Goal: Complete application form

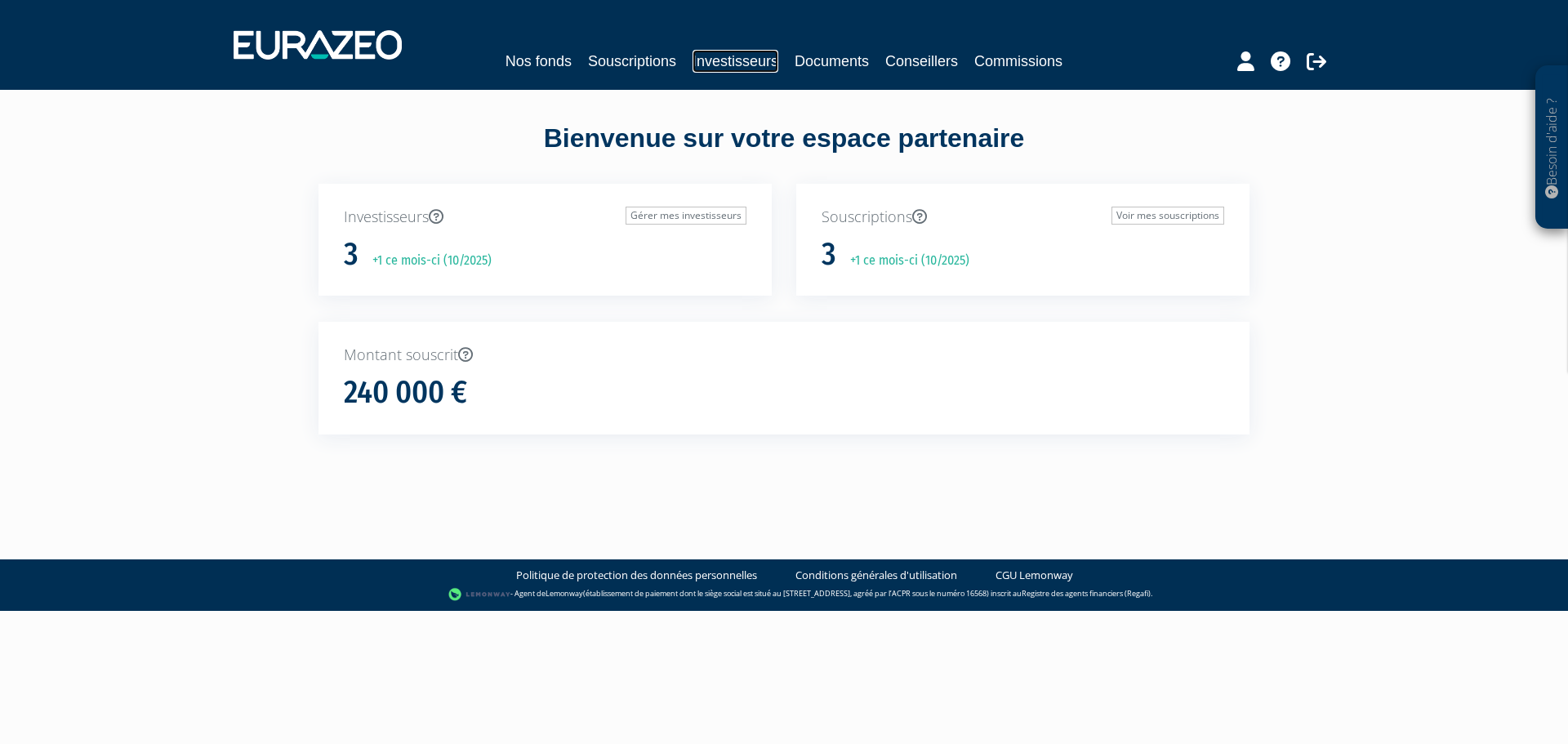
click at [726, 60] on link "Investisseurs" at bounding box center [735, 61] width 86 height 23
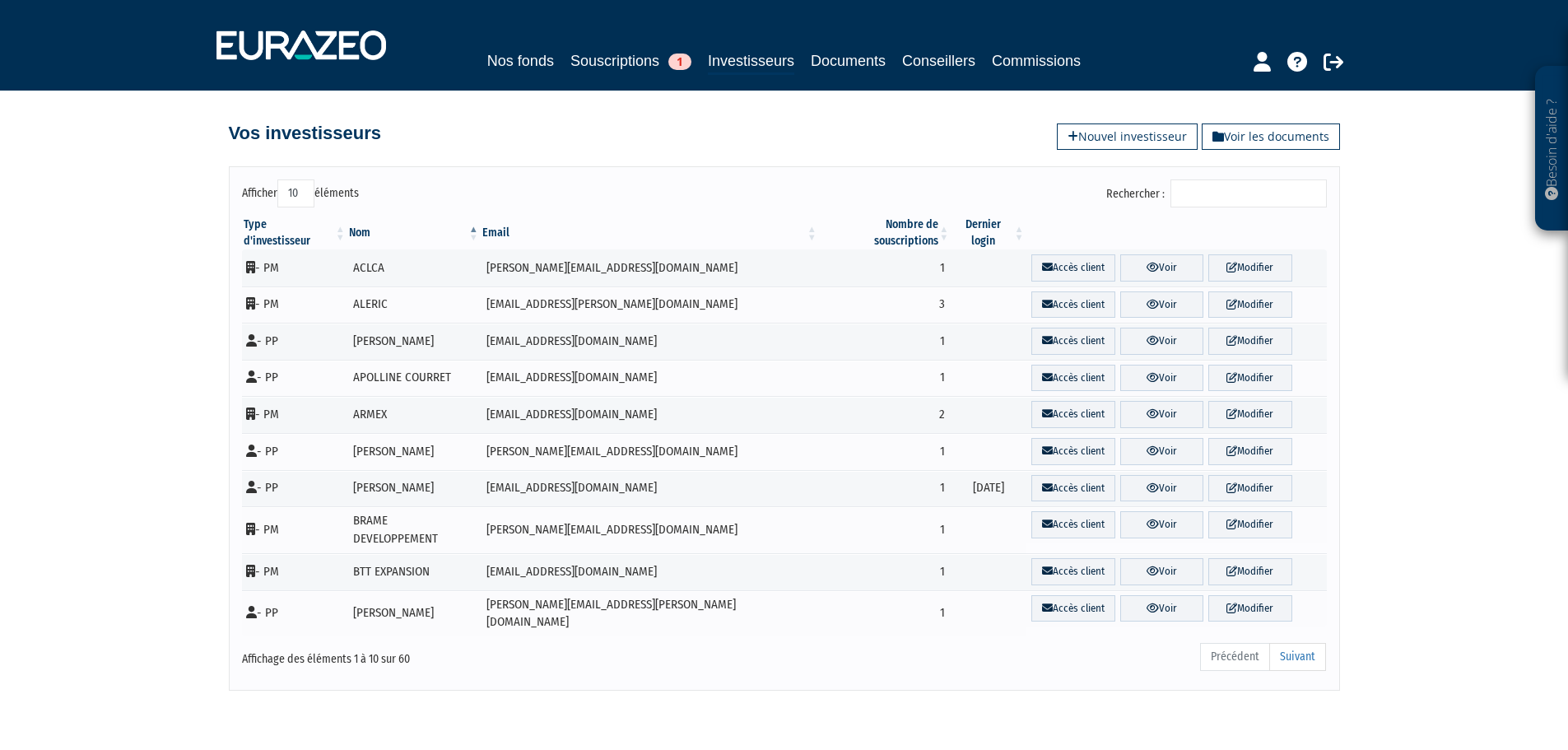
click at [1236, 186] on input "Rechercher :" at bounding box center [1248, 193] width 156 height 28
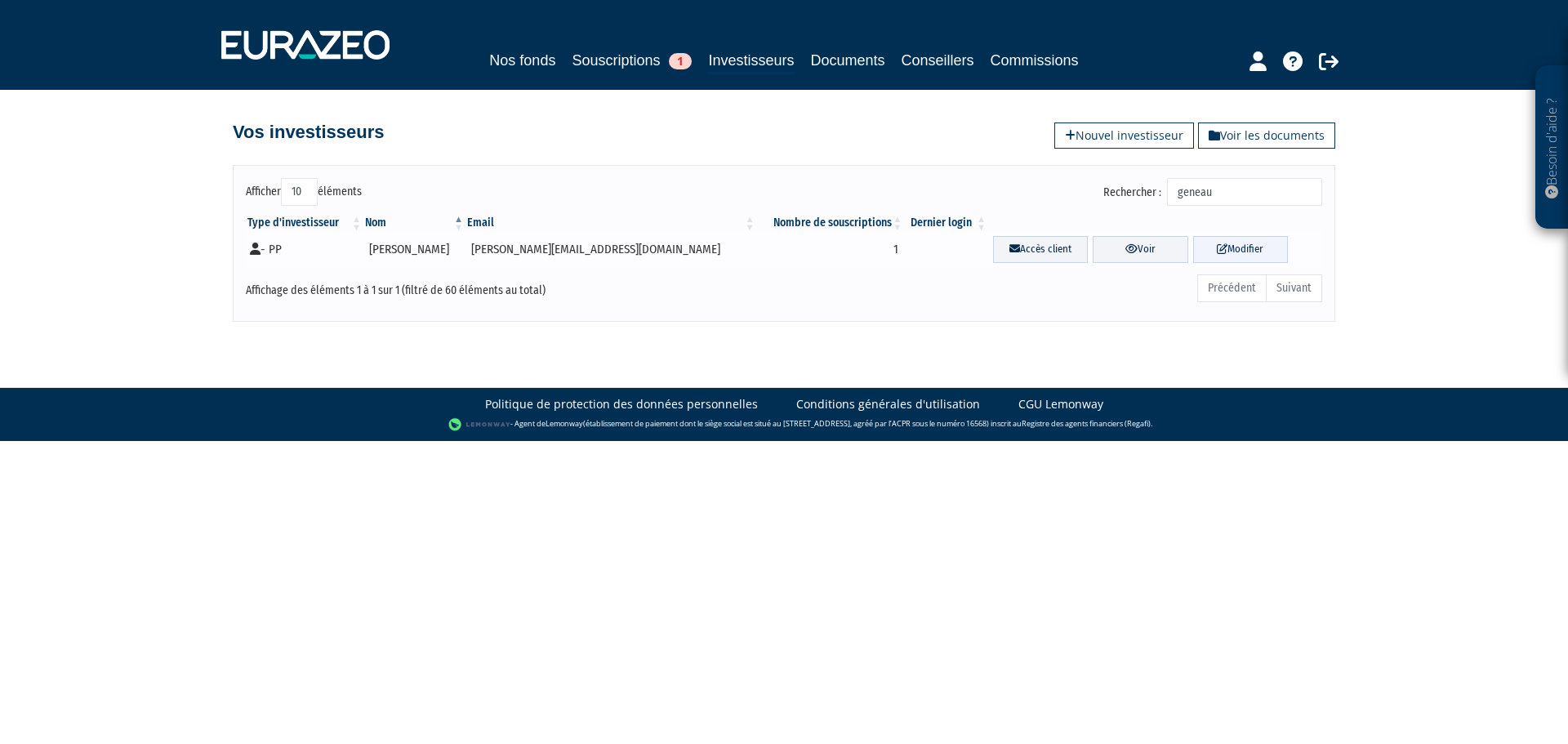
type input "geneau"
click at [1232, 248] on link "Modifier" at bounding box center [1239, 249] width 95 height 27
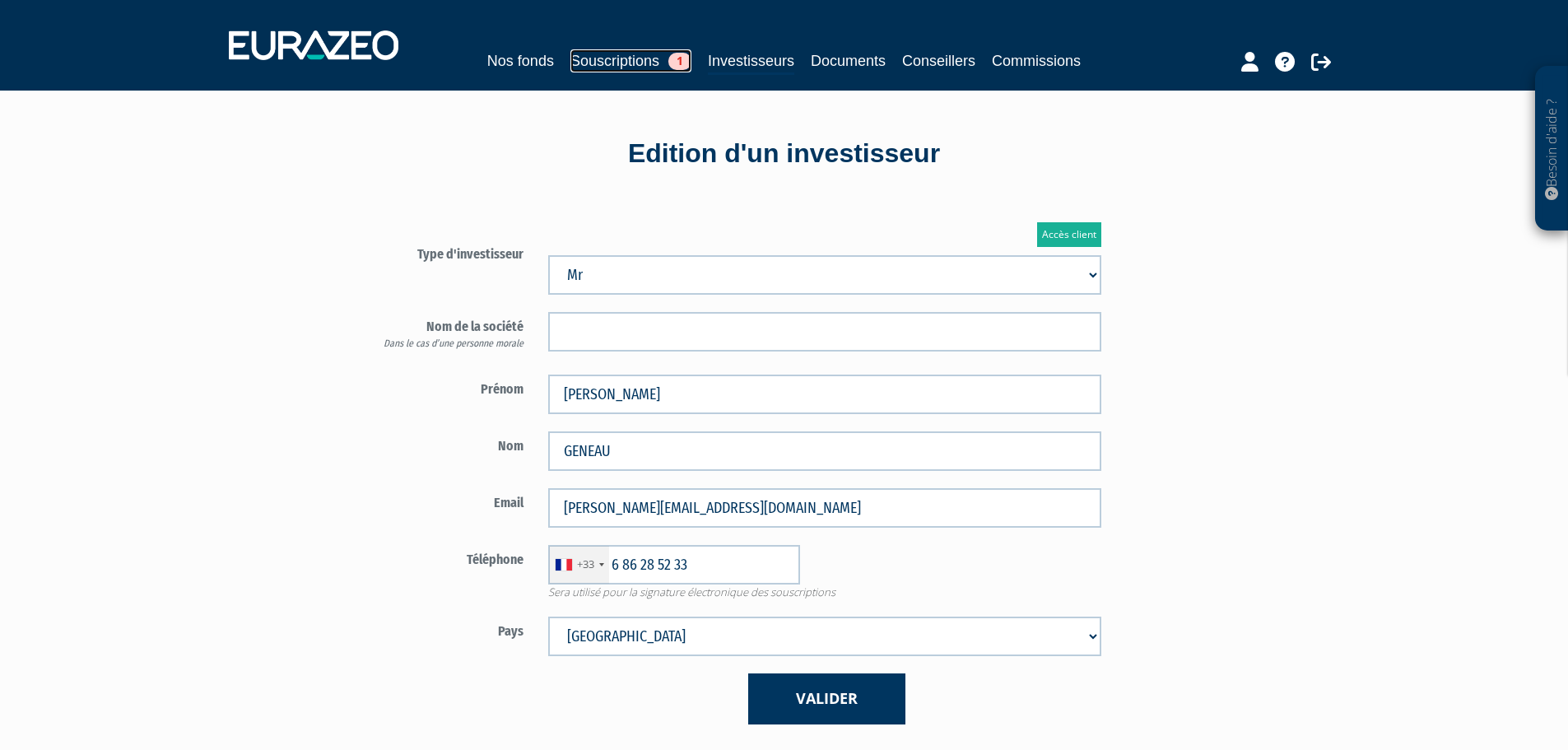
click at [620, 55] on link "Souscriptions 1" at bounding box center [630, 60] width 121 height 23
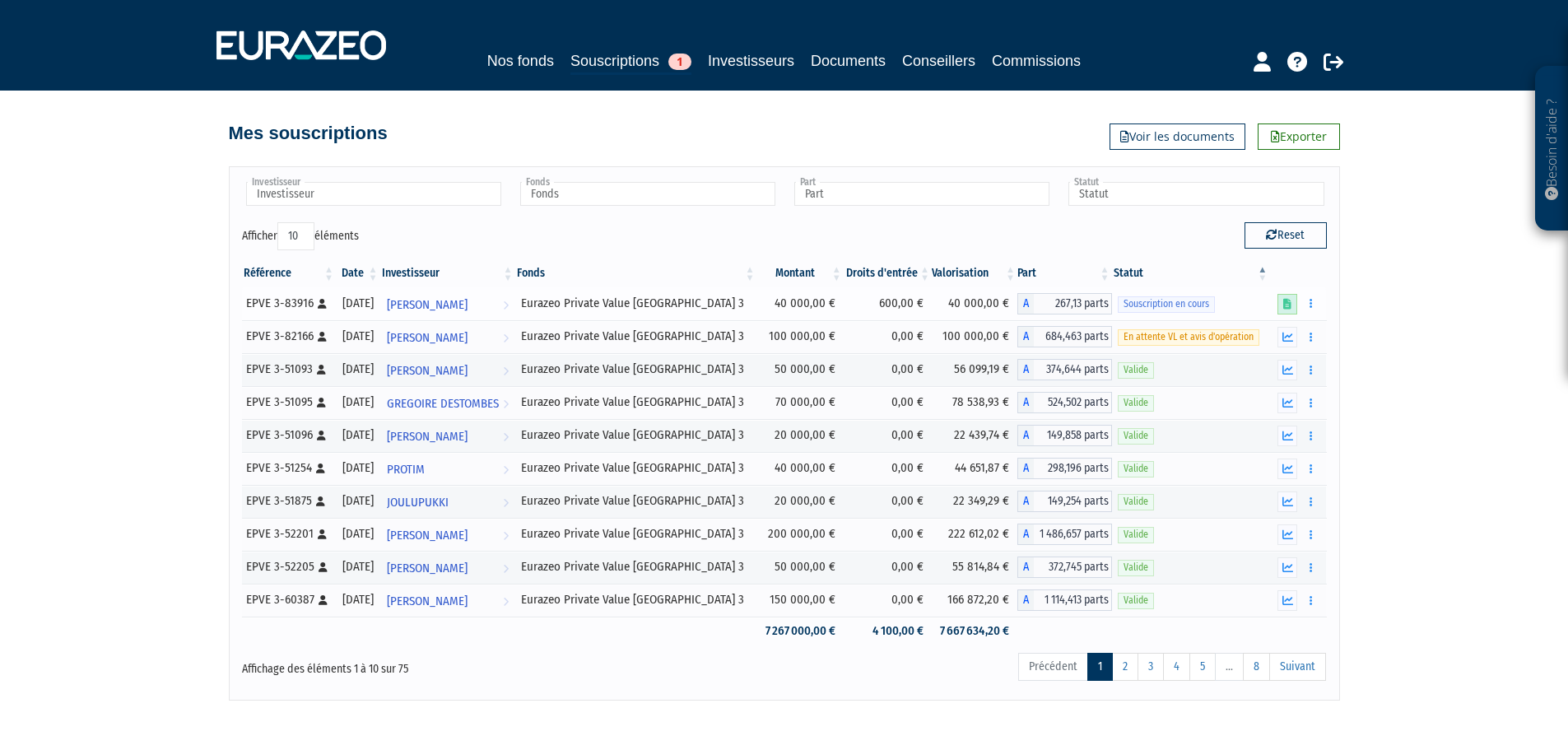
click at [1287, 302] on icon at bounding box center [1287, 304] width 8 height 10
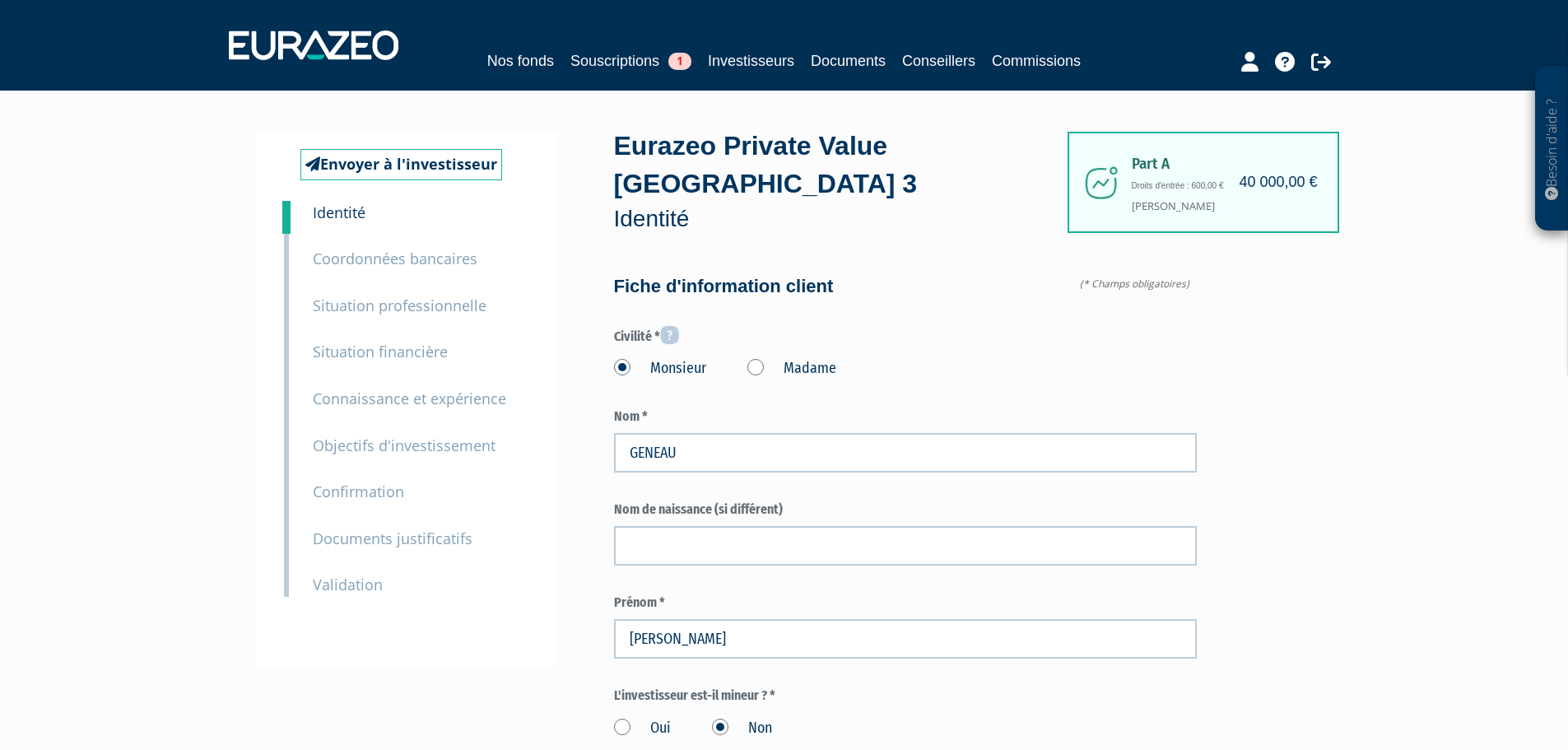
click at [385, 258] on small "Coordonnées bancaires" at bounding box center [395, 258] width 164 height 20
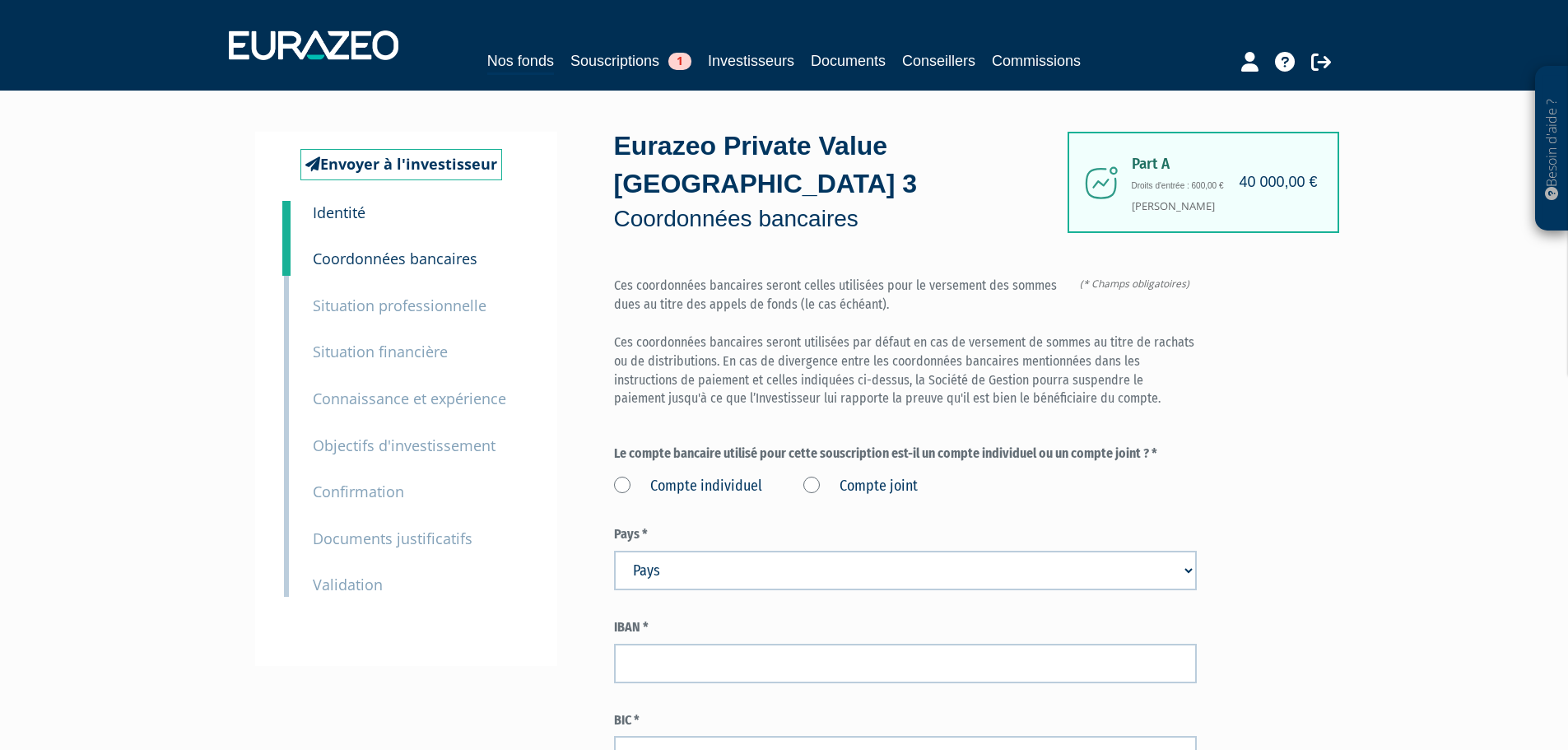
click at [806, 476] on label "Compte joint" at bounding box center [860, 486] width 114 height 21
click at [0, 0] on joint "Compte joint" at bounding box center [0, 0] width 0 height 0
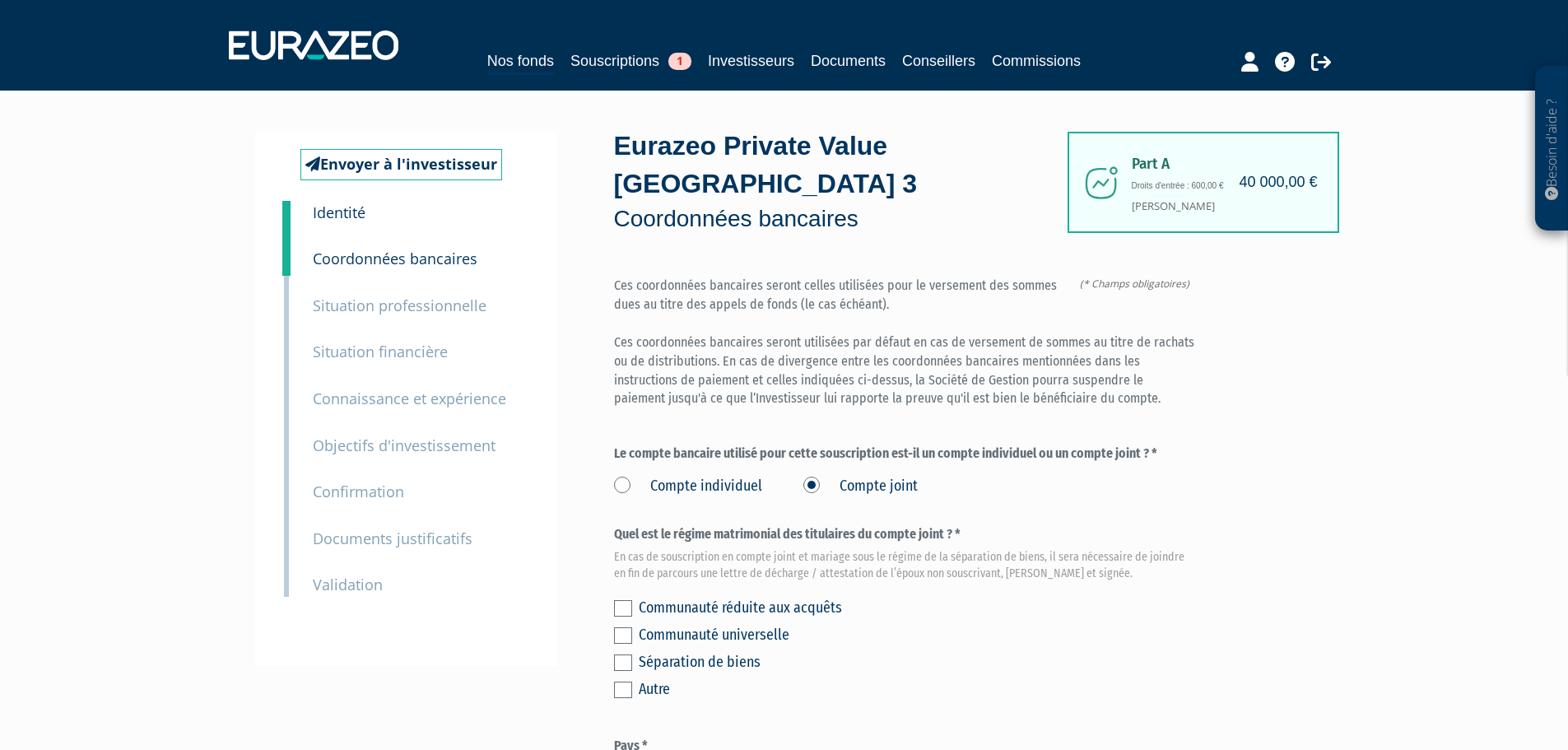
click at [626, 600] on label at bounding box center [622, 608] width 18 height 17
click at [0, 0] on input "checkbox" at bounding box center [0, 0] width 0 height 0
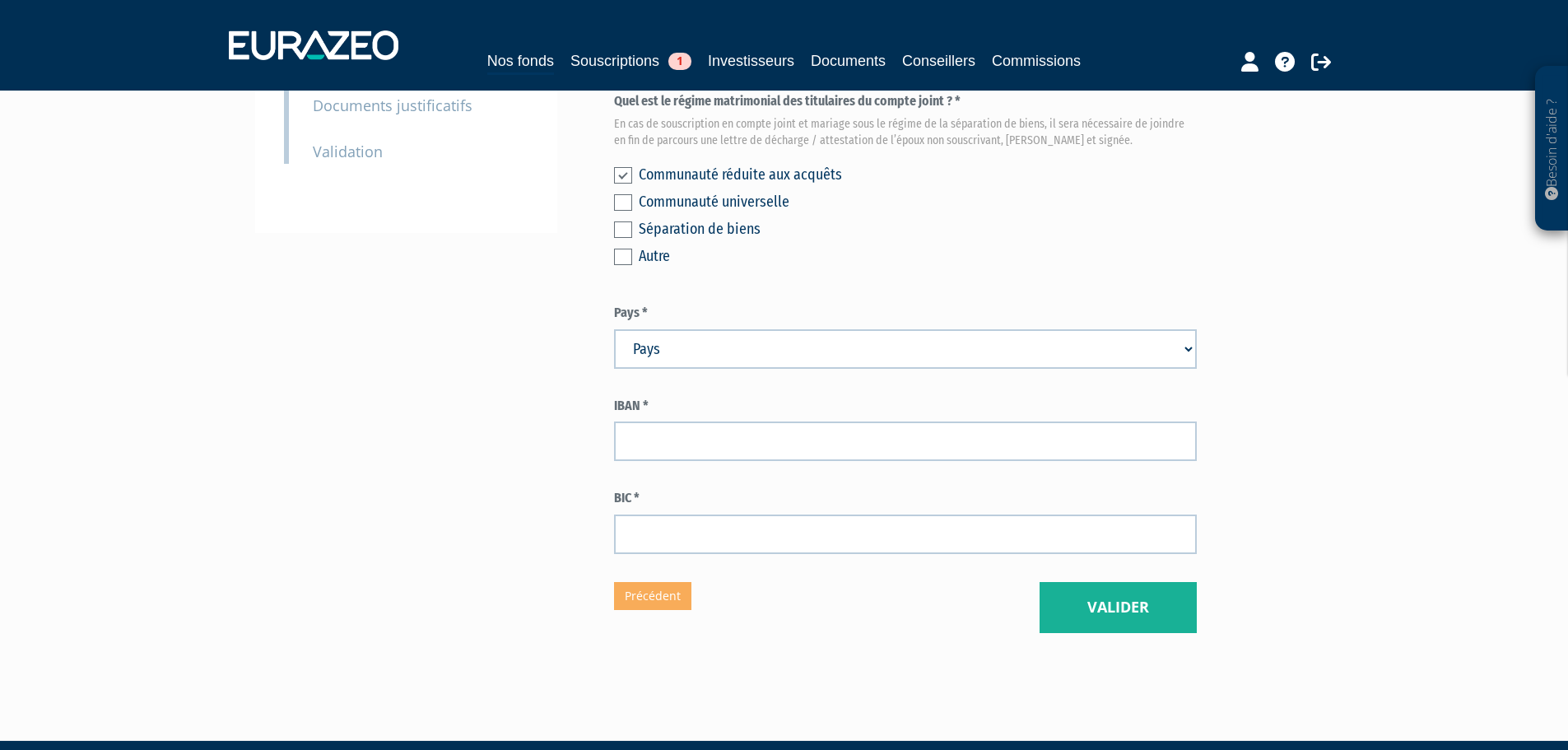
scroll to position [438, 0]
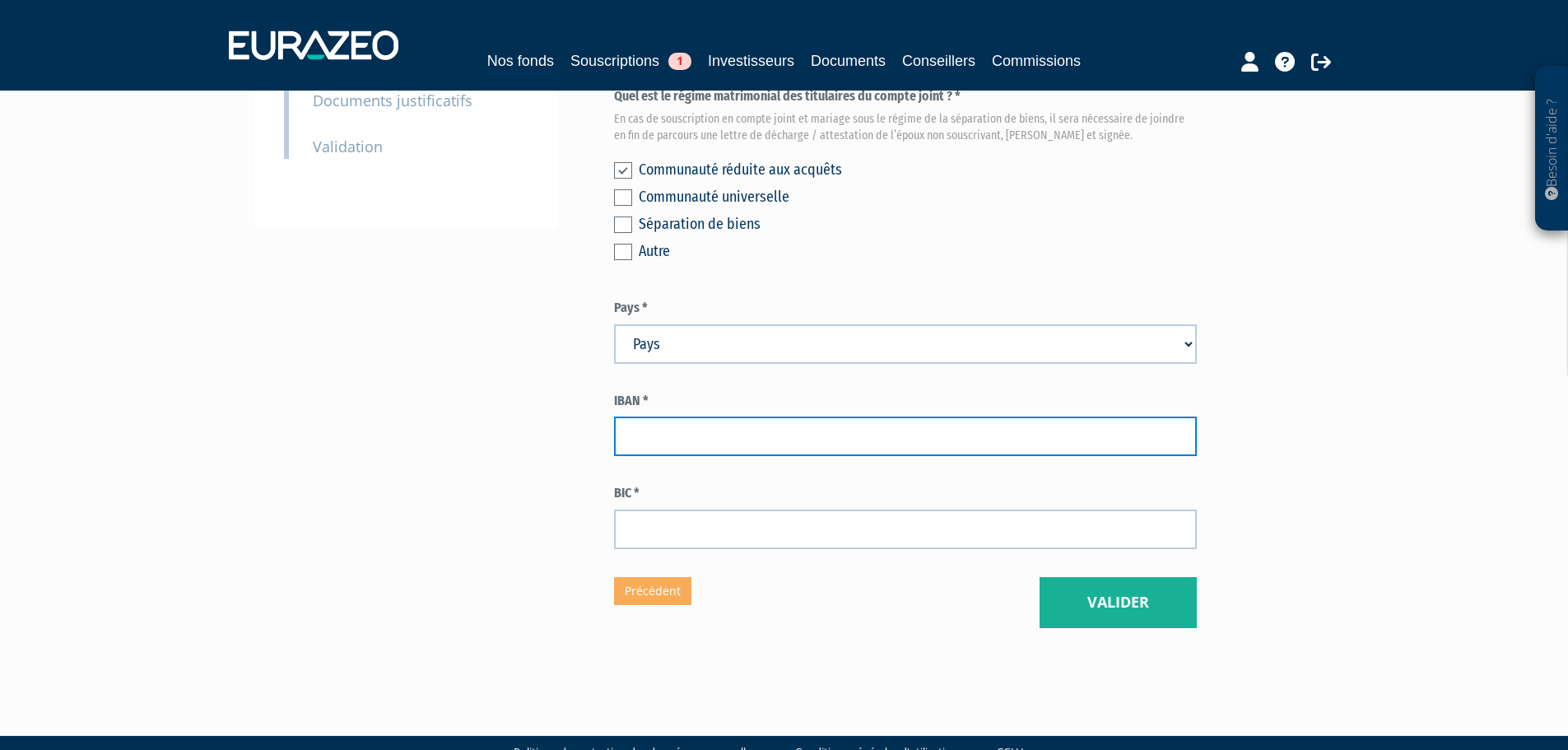
click at [652, 416] on input "text" at bounding box center [905, 435] width 583 height 39
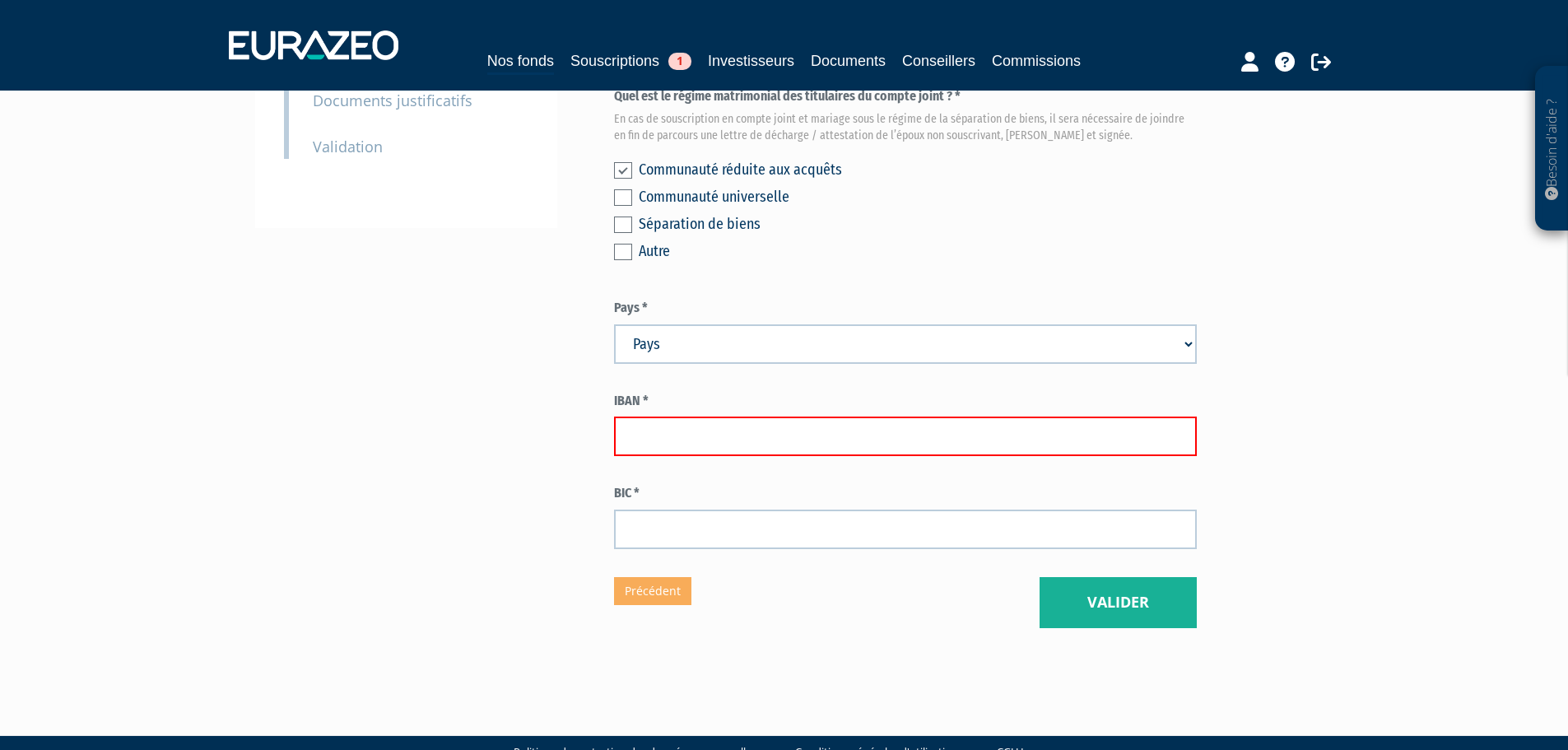
paste input "FR76 3000 4015 0400 0002 7597 371"
type input "FR76 3000 4015 0400 0002 7597 371"
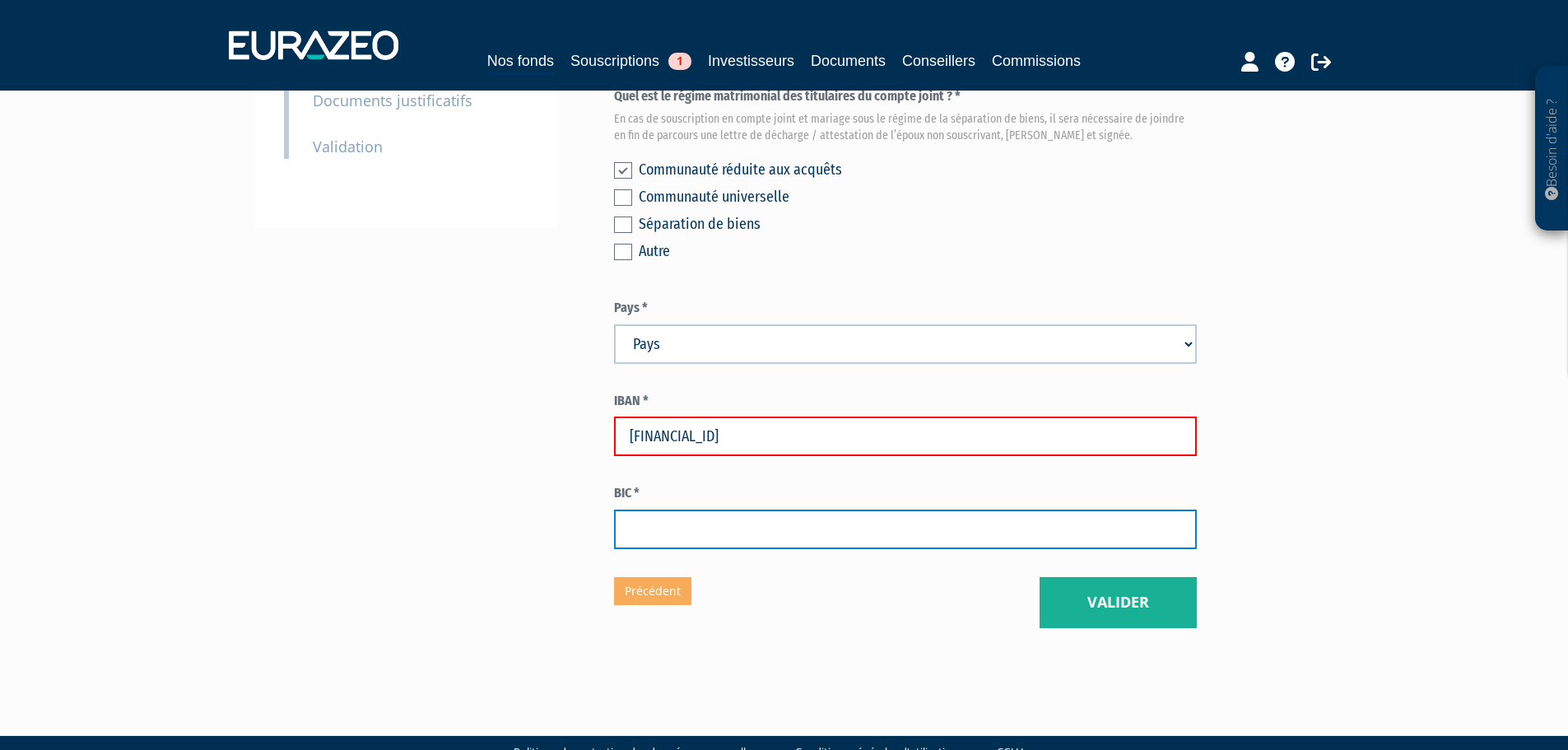
click at [690, 510] on input "text" at bounding box center [905, 529] width 583 height 39
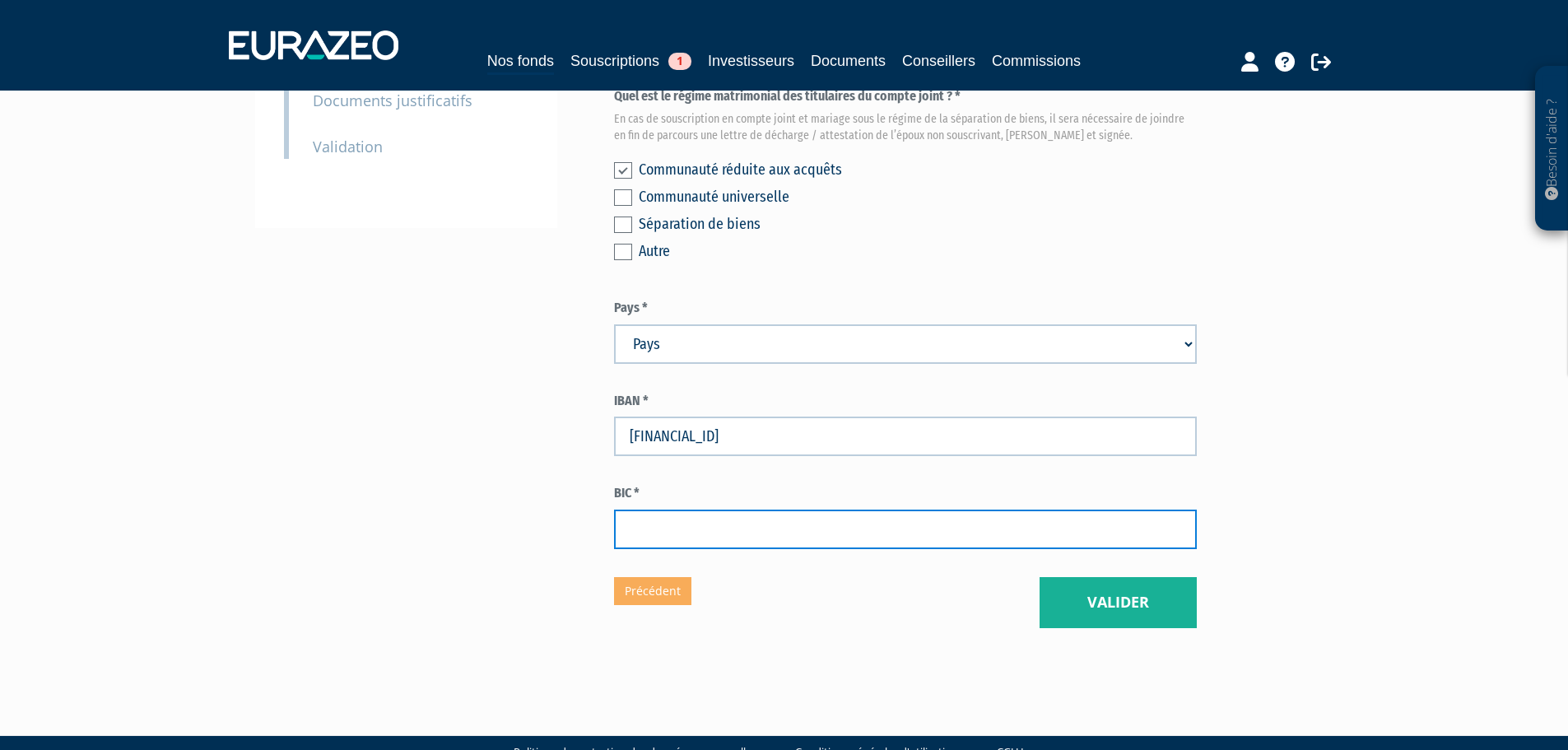
paste input "BNPAFRPPXXX"
type input "BNPAFRPPXXX"
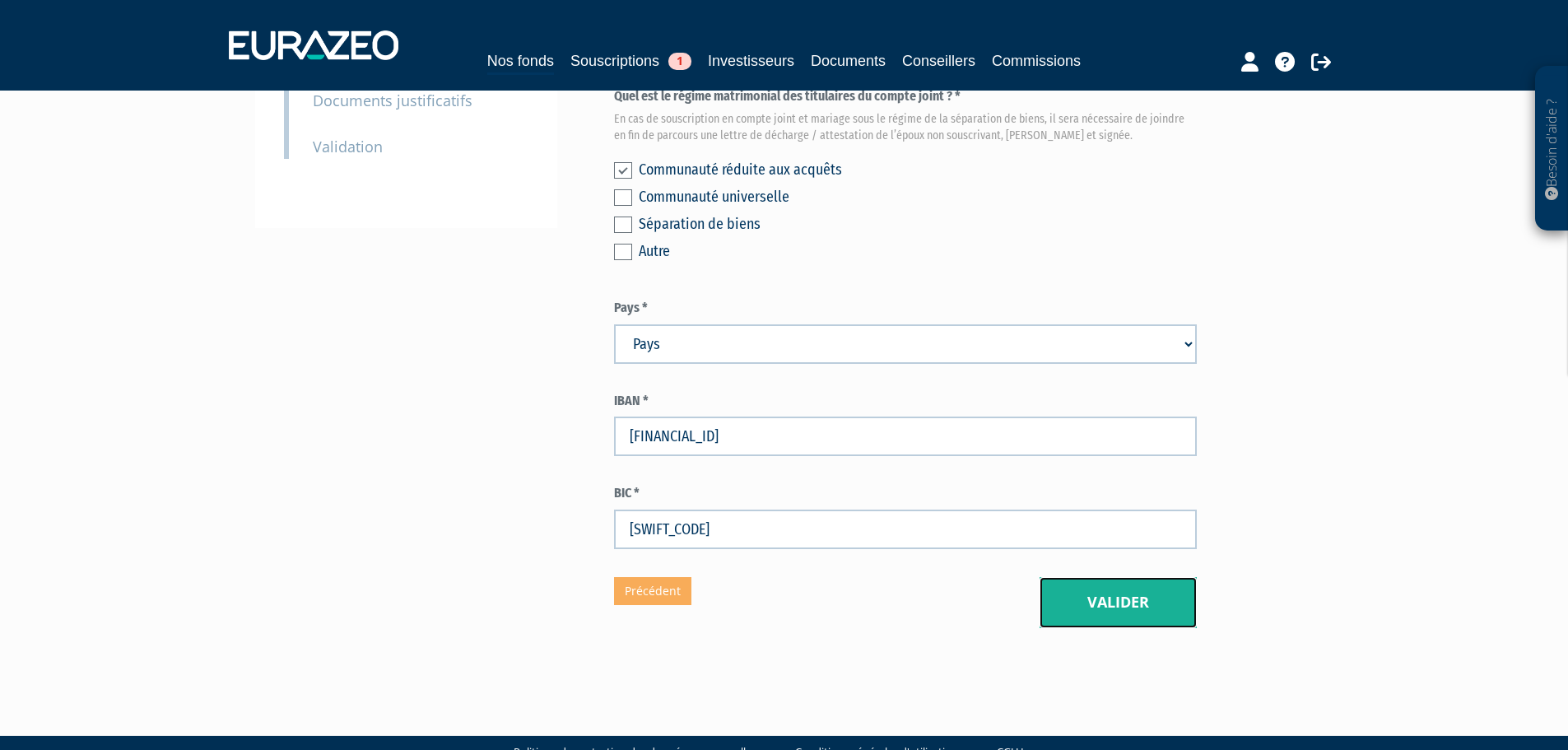
click at [1110, 577] on button "Valider" at bounding box center [1118, 602] width 157 height 51
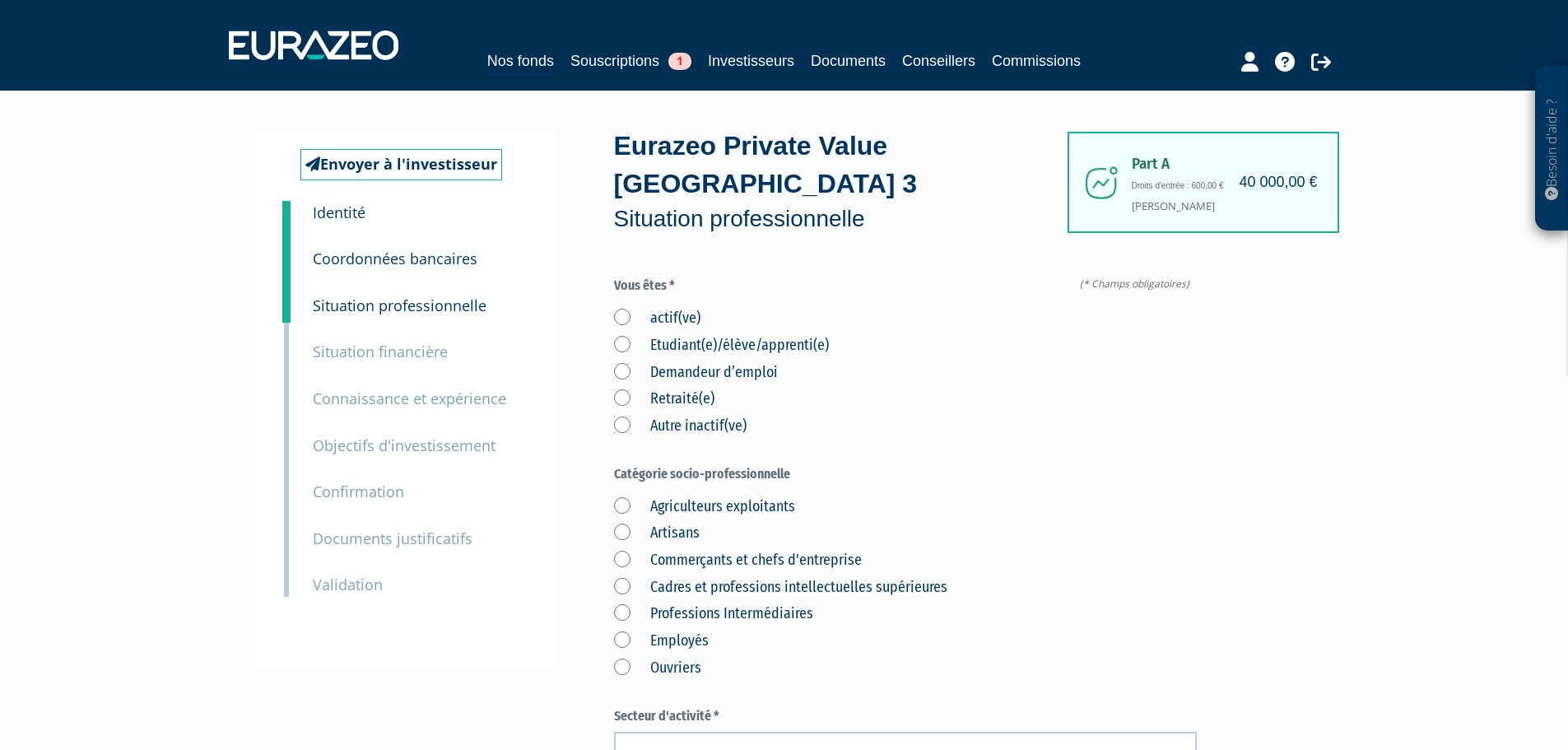
click at [668, 308] on label "actif(ve)" at bounding box center [656, 318] width 87 height 21
click at [0, 0] on input "actif(ve)" at bounding box center [0, 0] width 0 height 0
click at [624, 577] on label "Cadres et professions intellectuelles supérieures" at bounding box center [780, 587] width 333 height 21
click at [0, 0] on supérieures "Cadres et professions intellectuelles supérieures" at bounding box center [0, 0] width 0 height 0
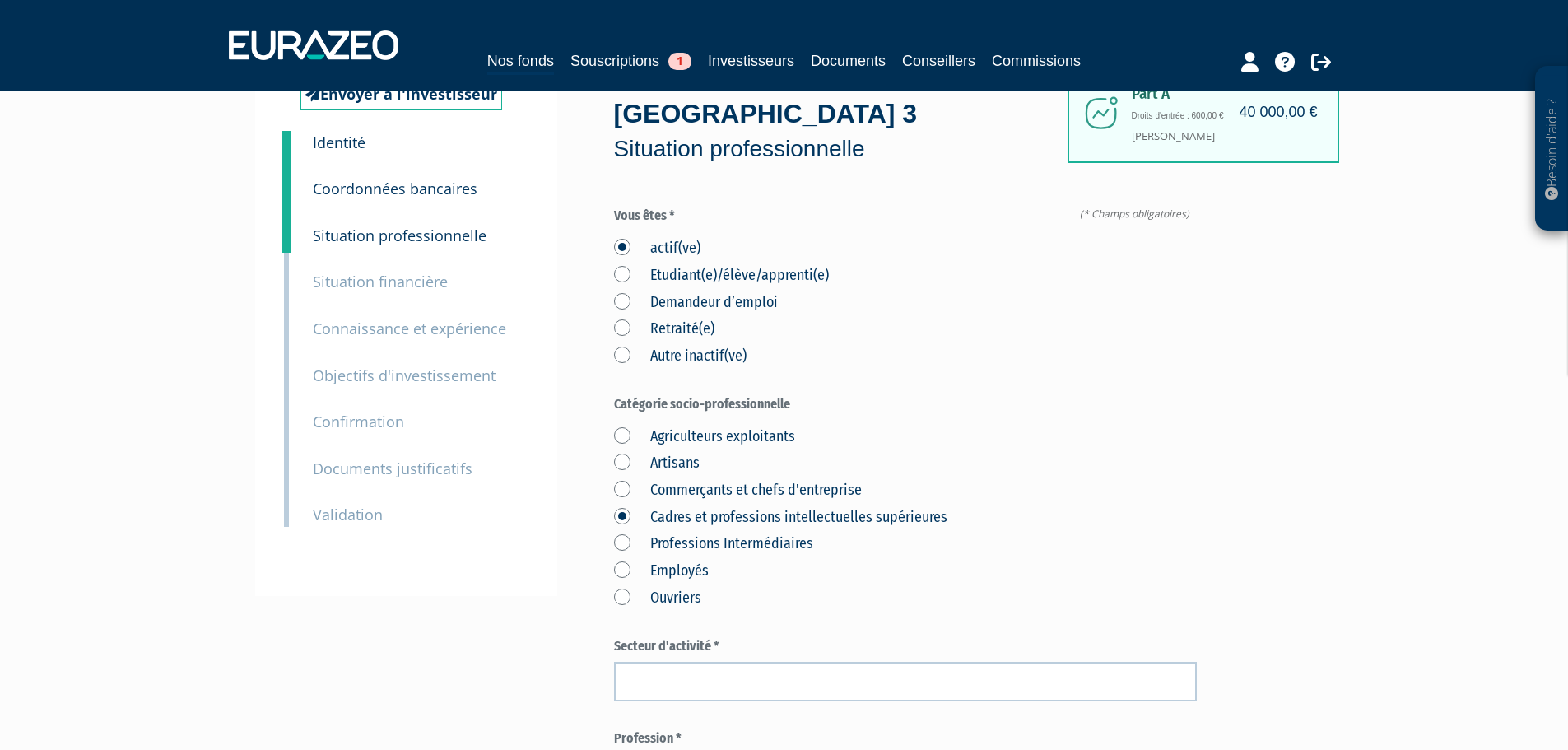
scroll to position [164, 0]
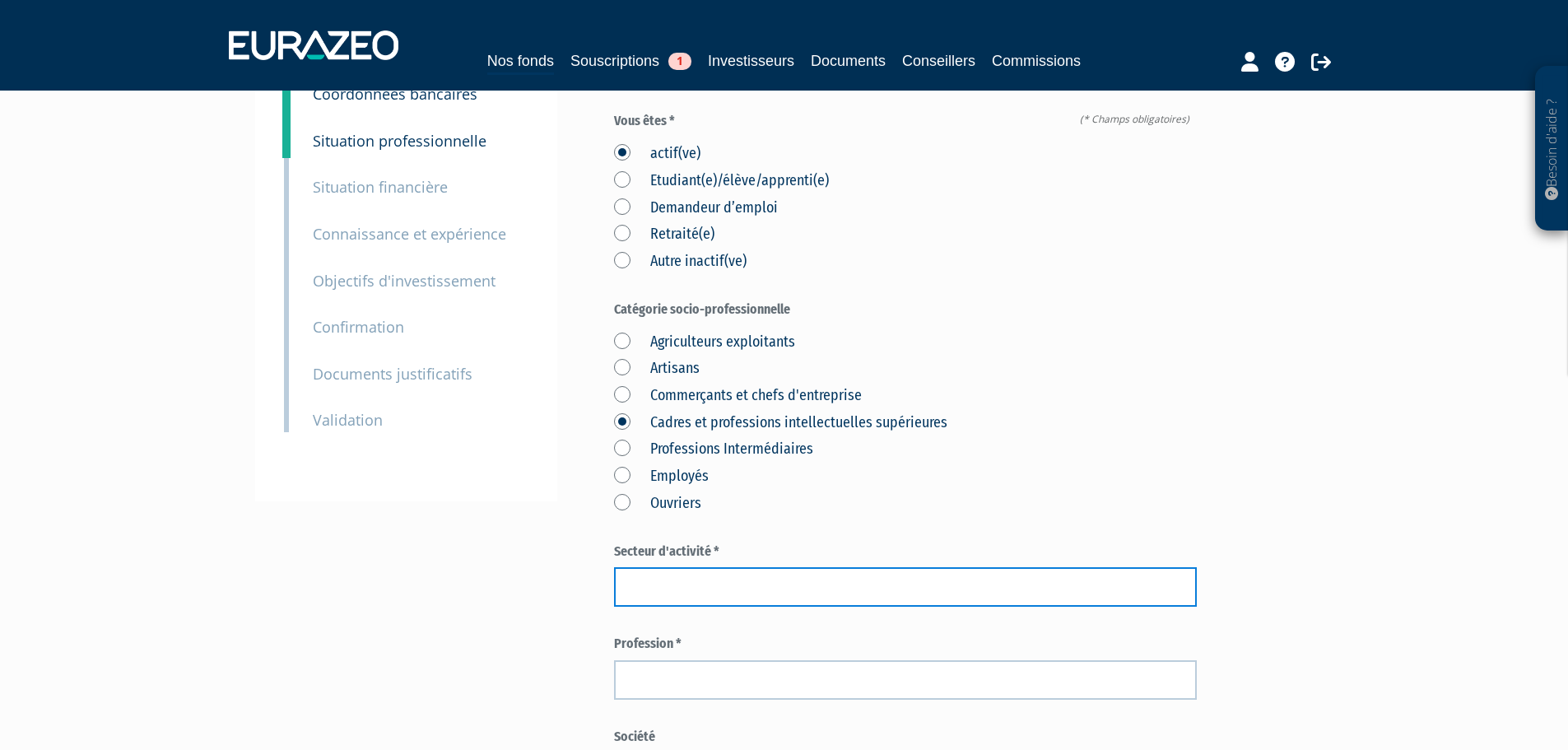
click at [691, 567] on input "text" at bounding box center [905, 587] width 583 height 39
click at [663, 567] on input "Agrocimie et semences" at bounding box center [905, 587] width 583 height 39
click at [790, 567] on input "Agrochimie et semences" at bounding box center [905, 587] width 583 height 39
type input "Agrochimie et semences"
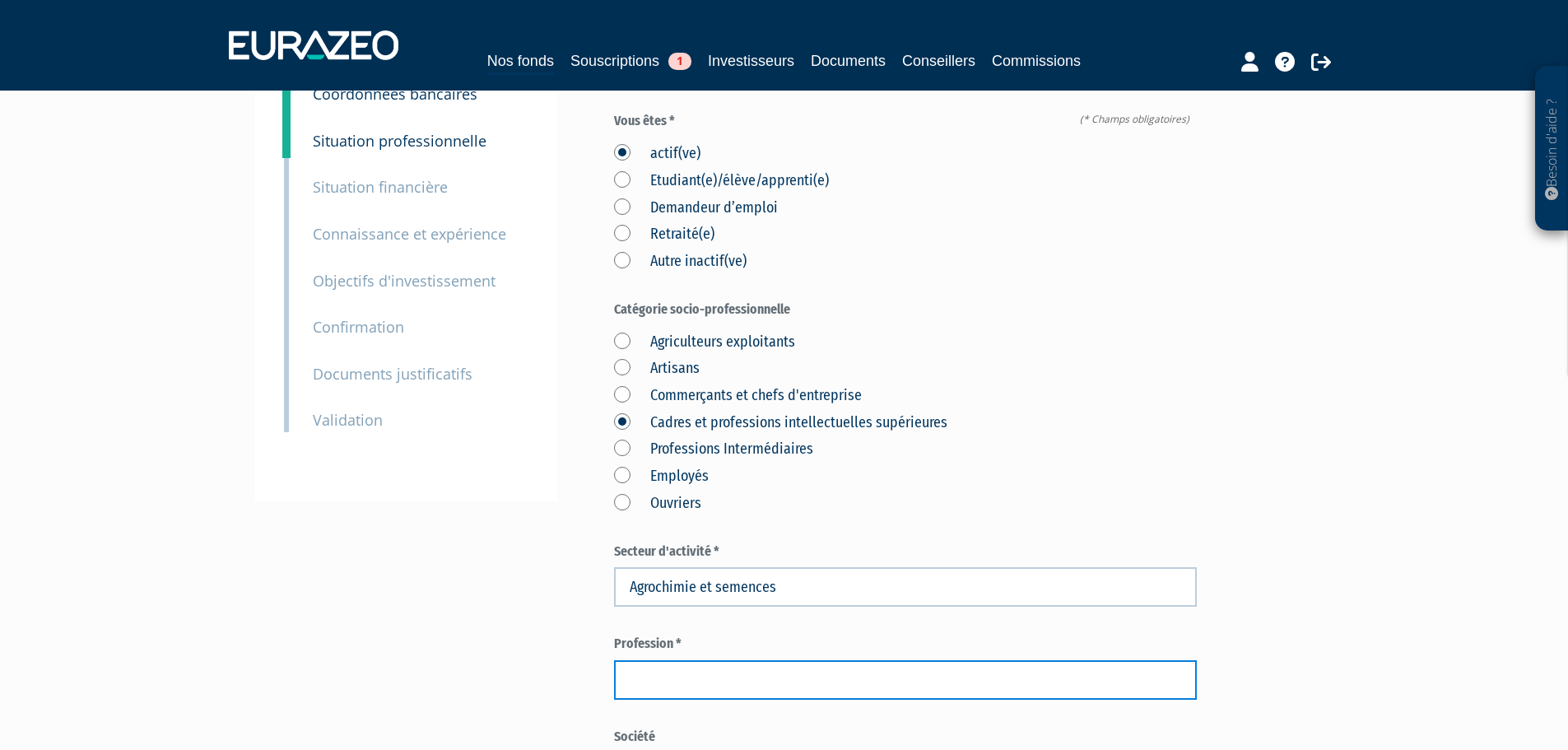
click at [676, 660] on input "text" at bounding box center [905, 679] width 583 height 39
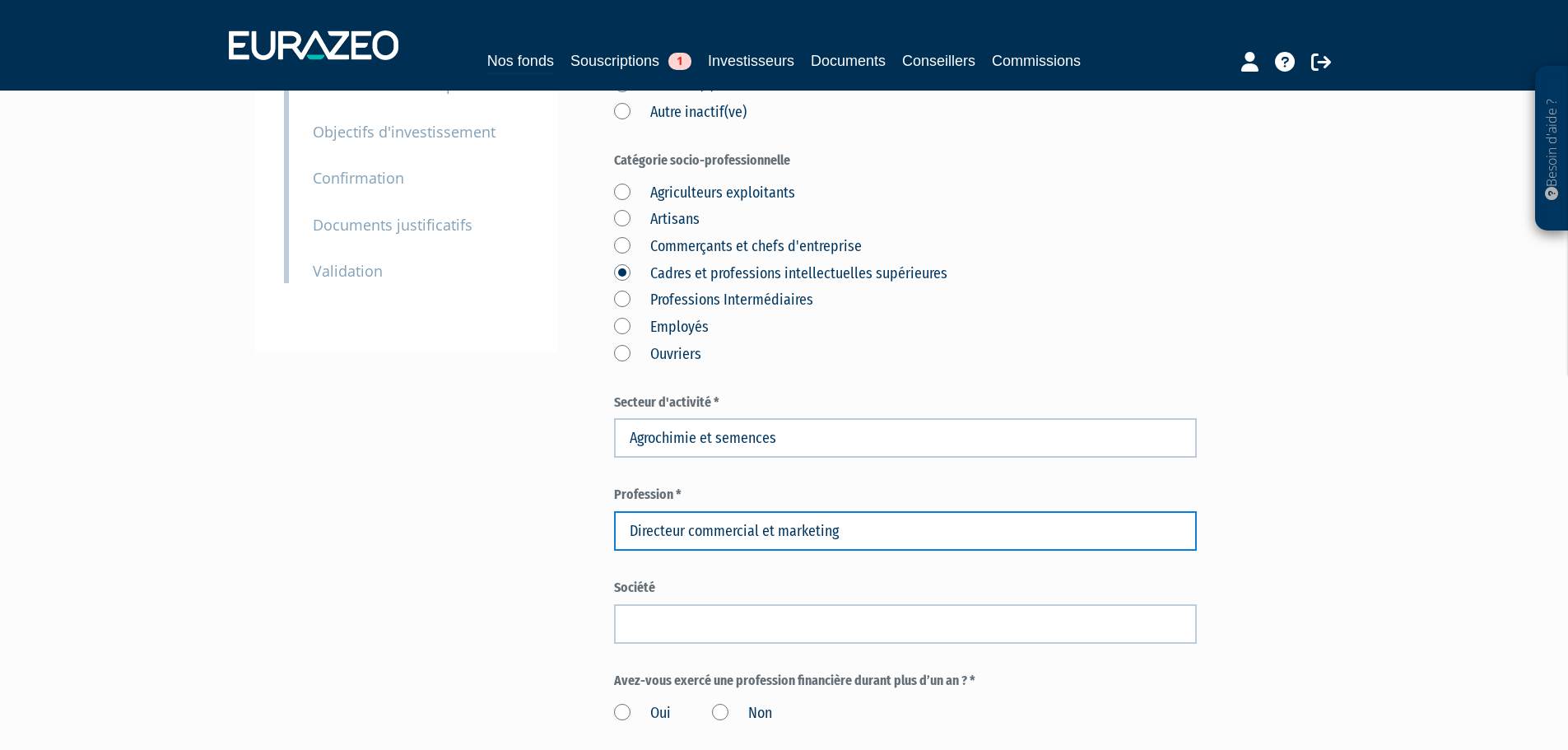
scroll to position [330, 0]
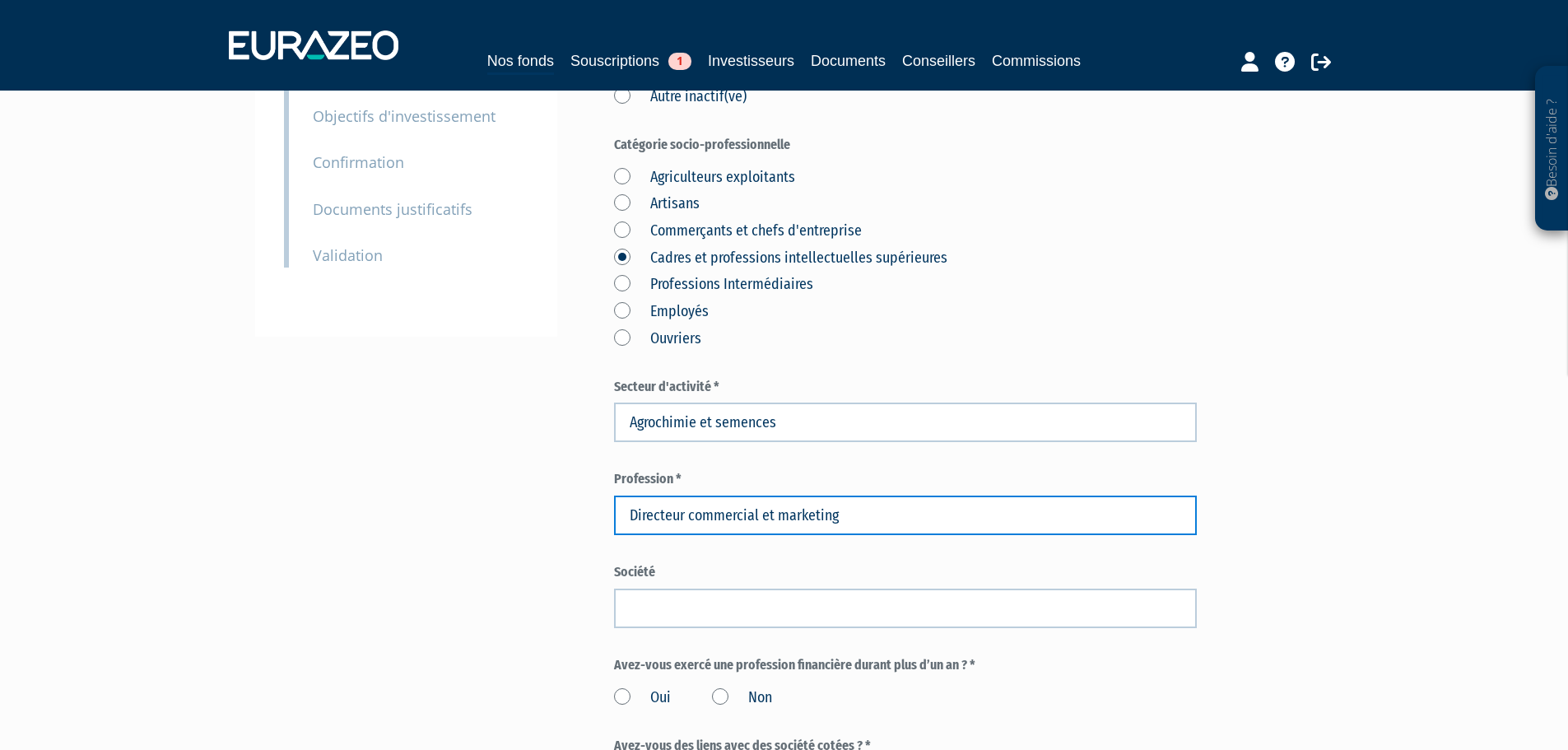
type input "Directeur commercial et marketing"
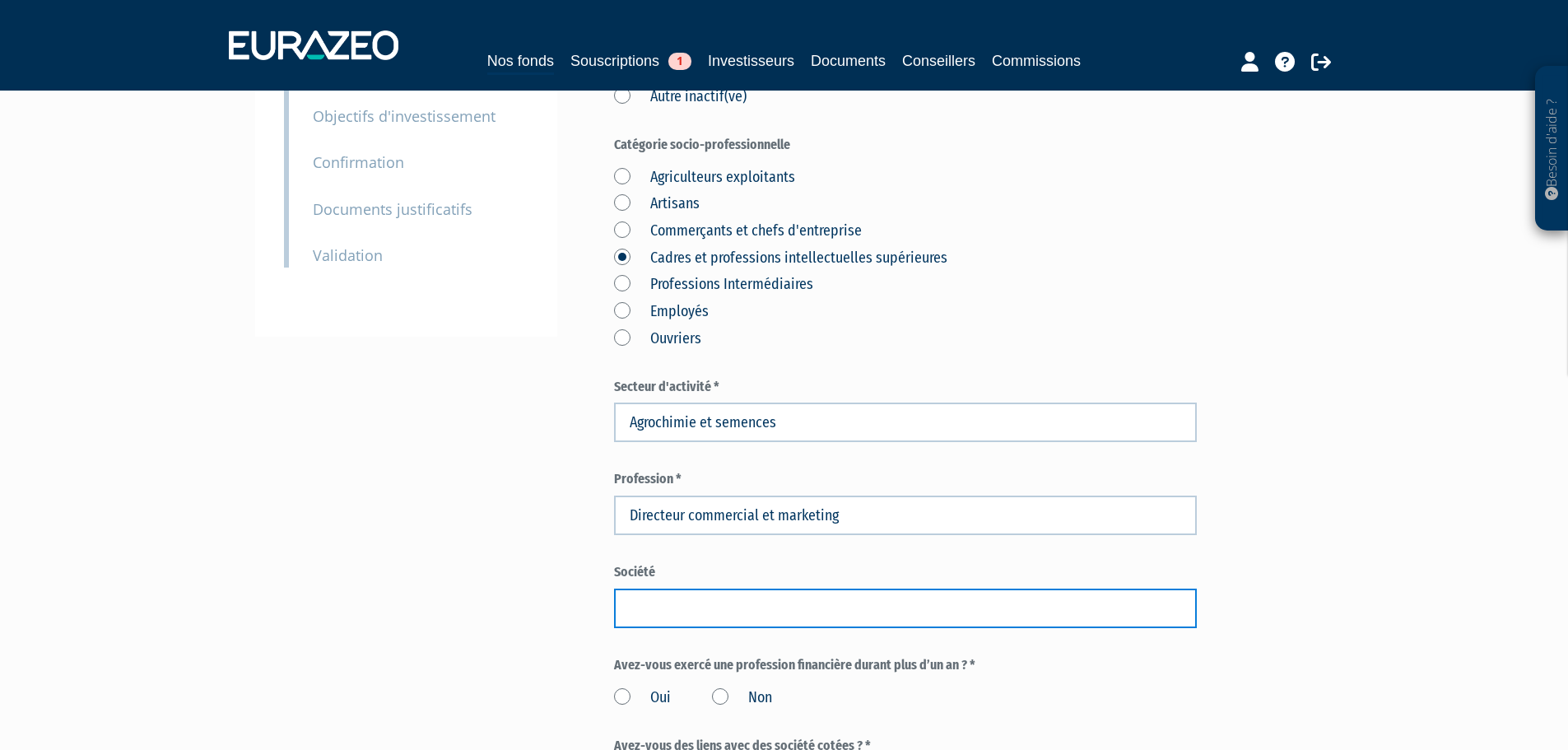
click at [681, 588] on input "text" at bounding box center [905, 608] width 583 height 39
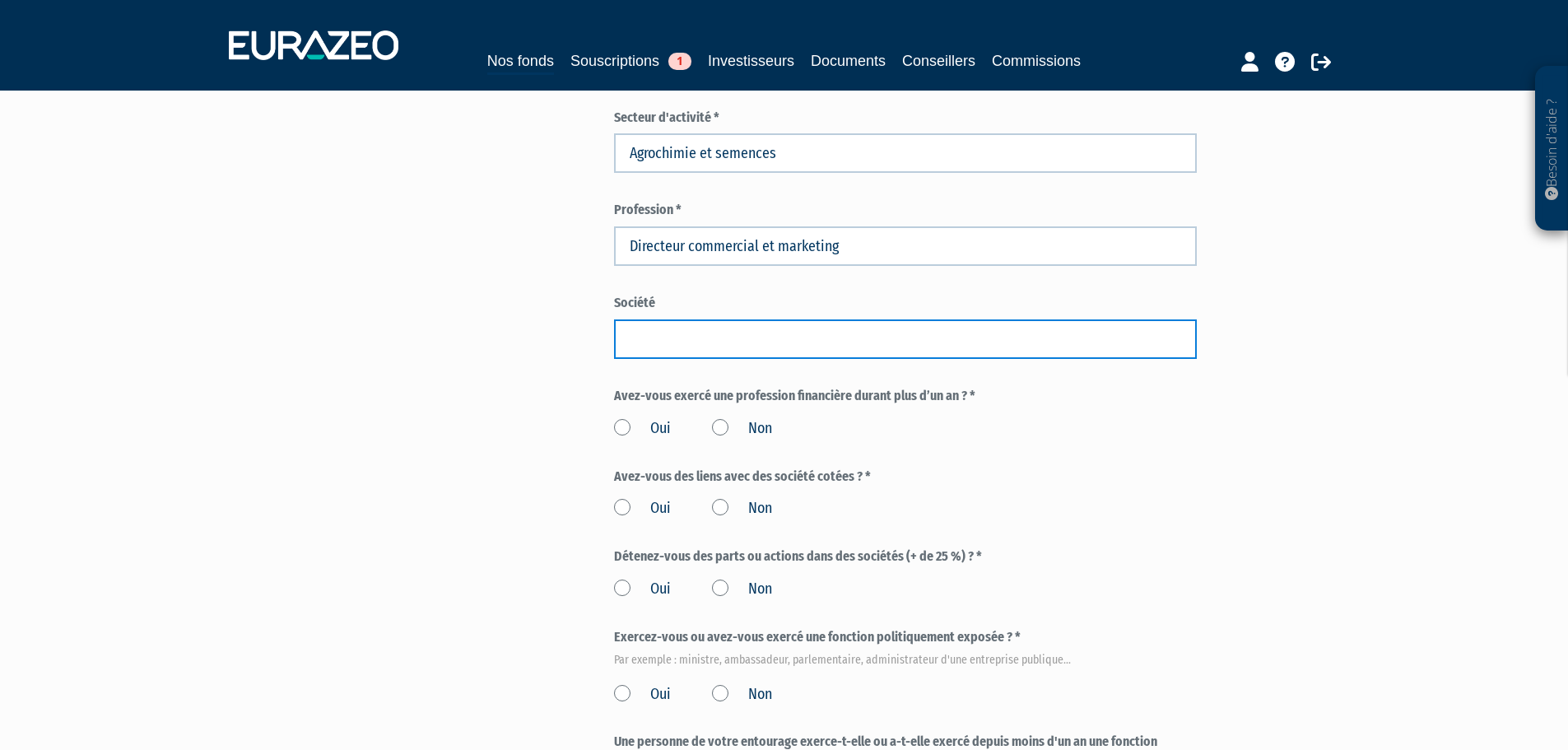
scroll to position [576, 0]
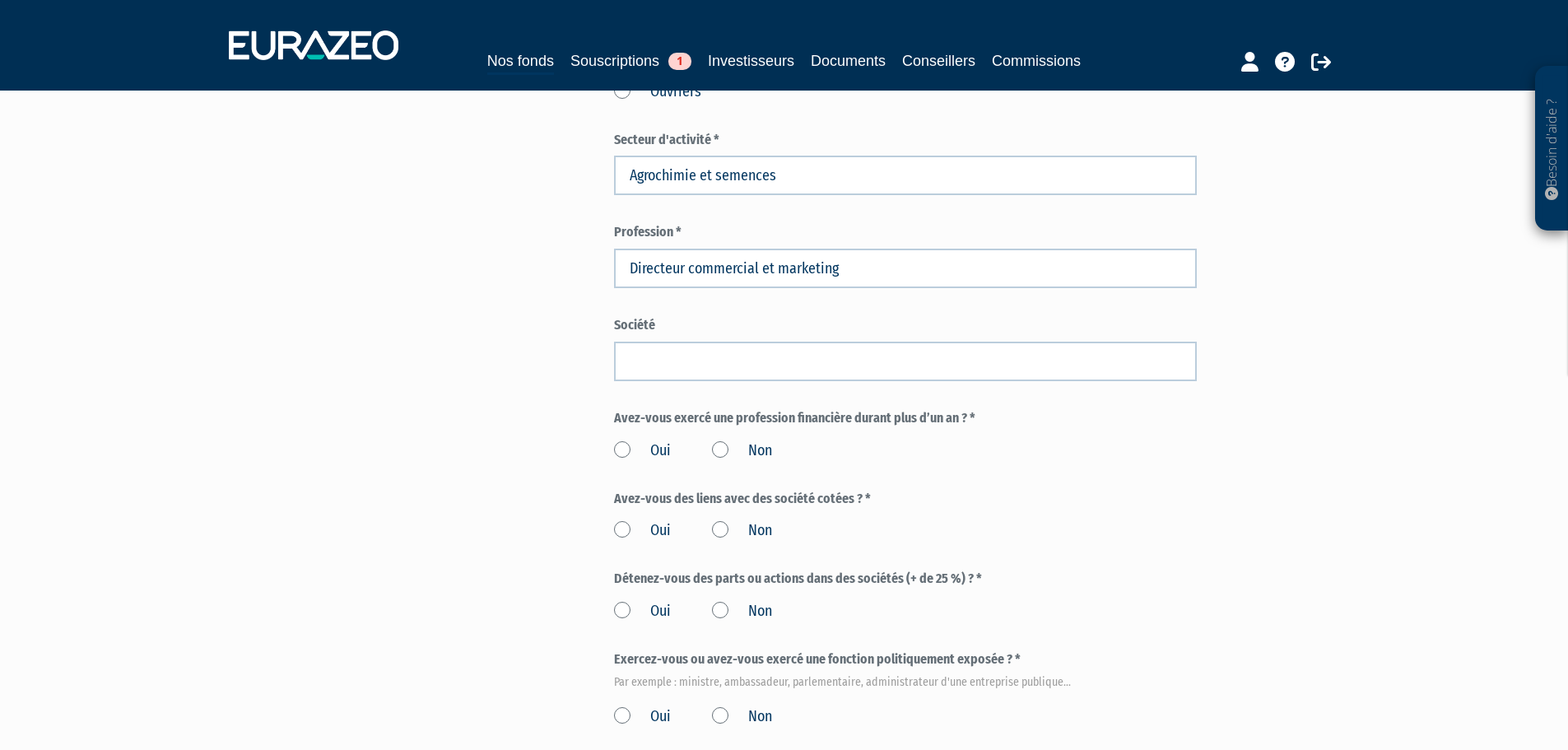
click at [719, 441] on label "Non" at bounding box center [741, 451] width 60 height 21
click at [0, 0] on input "Non" at bounding box center [0, 0] width 0 height 0
click at [724, 441] on label "Non" at bounding box center [741, 451] width 60 height 21
click at [0, 0] on input "Non" at bounding box center [0, 0] width 0 height 0
click at [714, 441] on label "Non" at bounding box center [741, 451] width 60 height 21
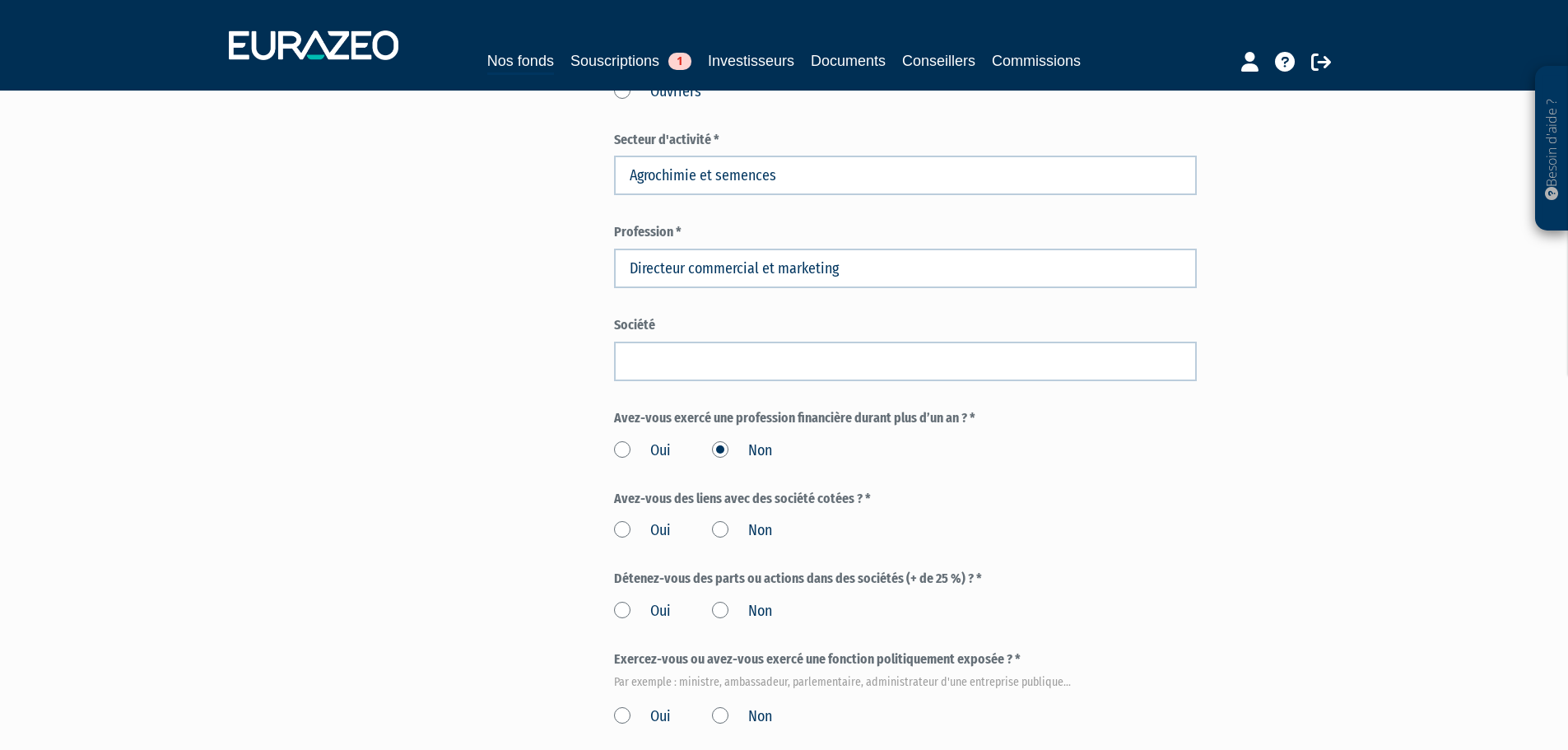
click at [0, 0] on input "Non" at bounding box center [0, 0] width 0 height 0
click at [714, 441] on label "Non" at bounding box center [741, 451] width 60 height 21
click at [0, 0] on input "Non" at bounding box center [0, 0] width 0 height 0
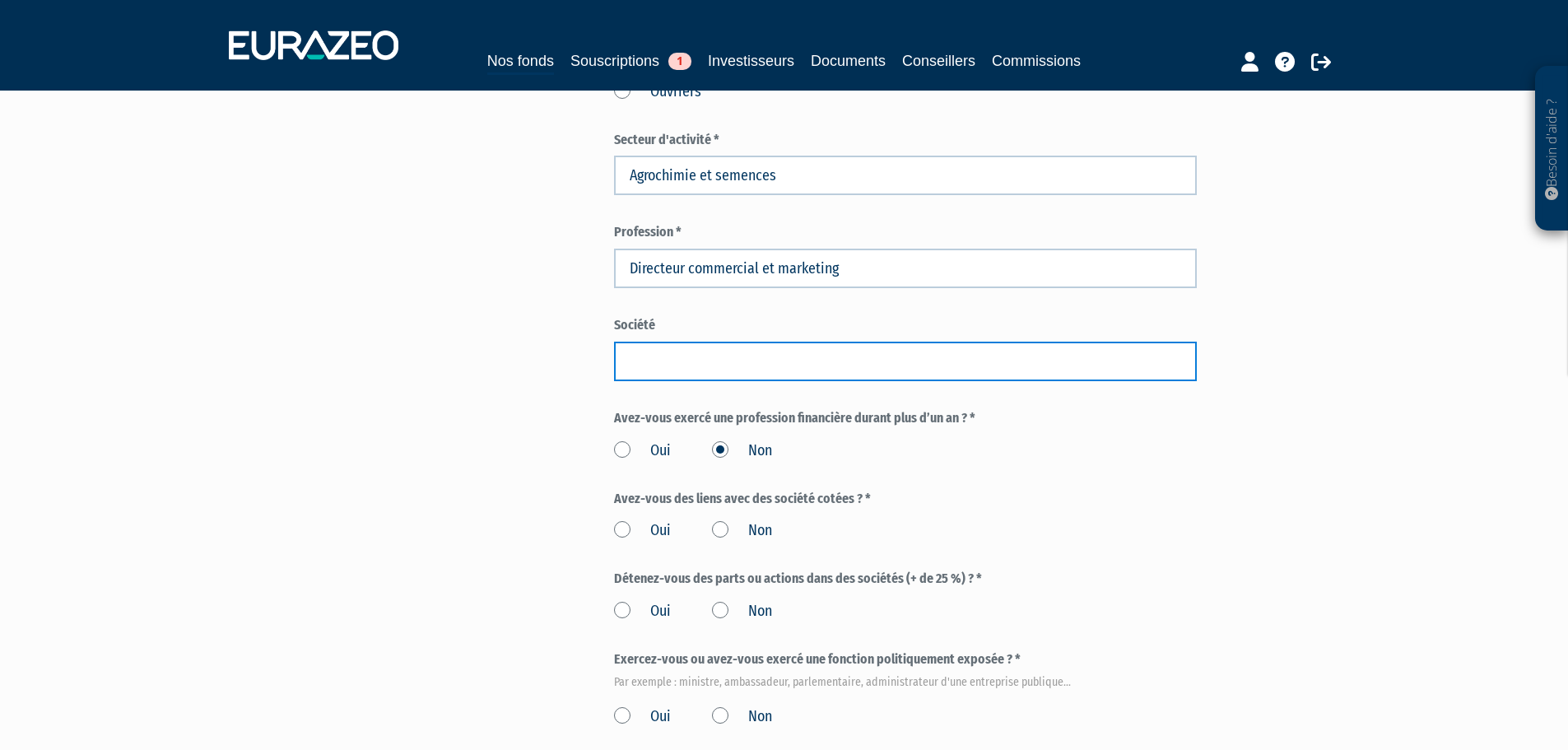
click at [711, 342] on input "text" at bounding box center [905, 361] width 583 height 39
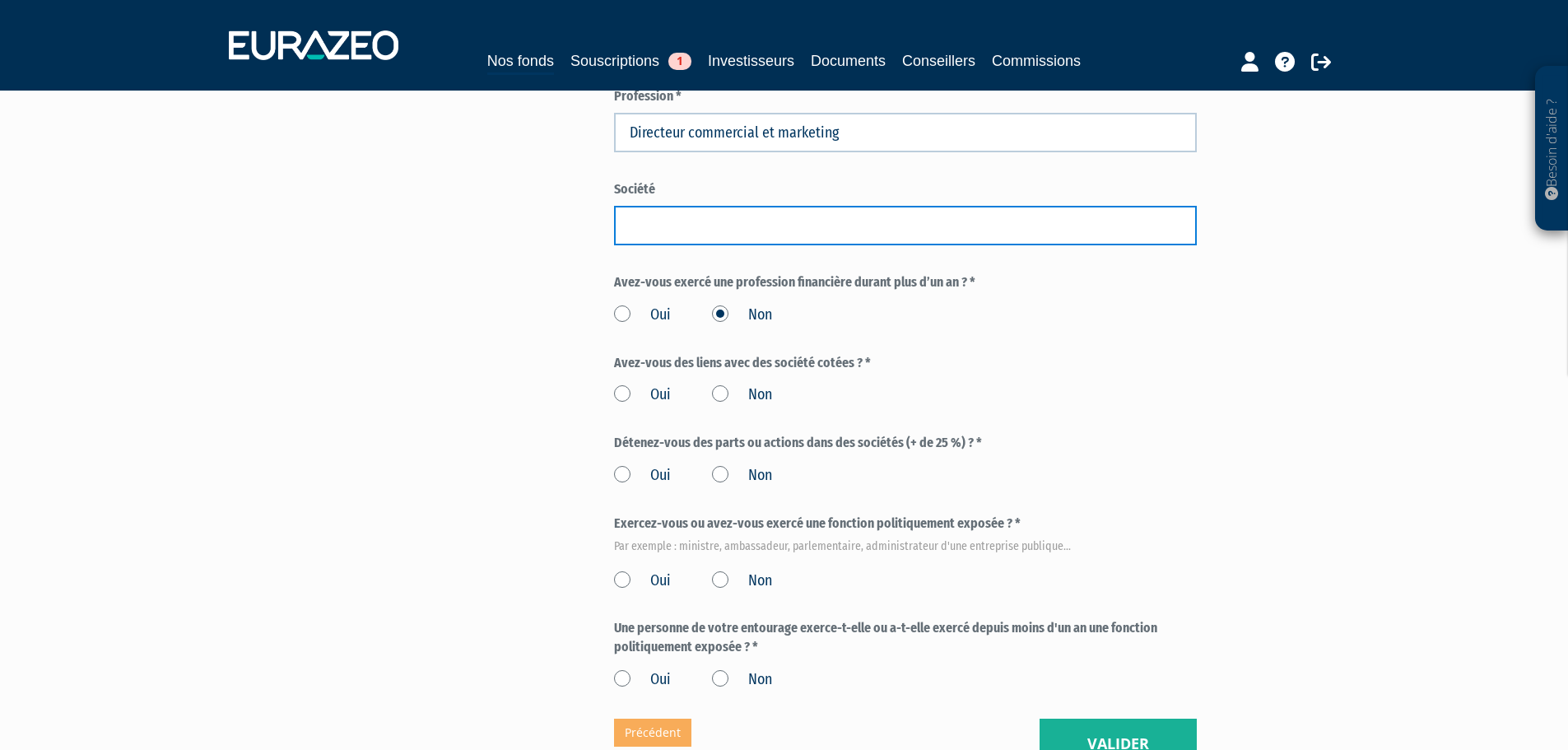
scroll to position [740, 0]
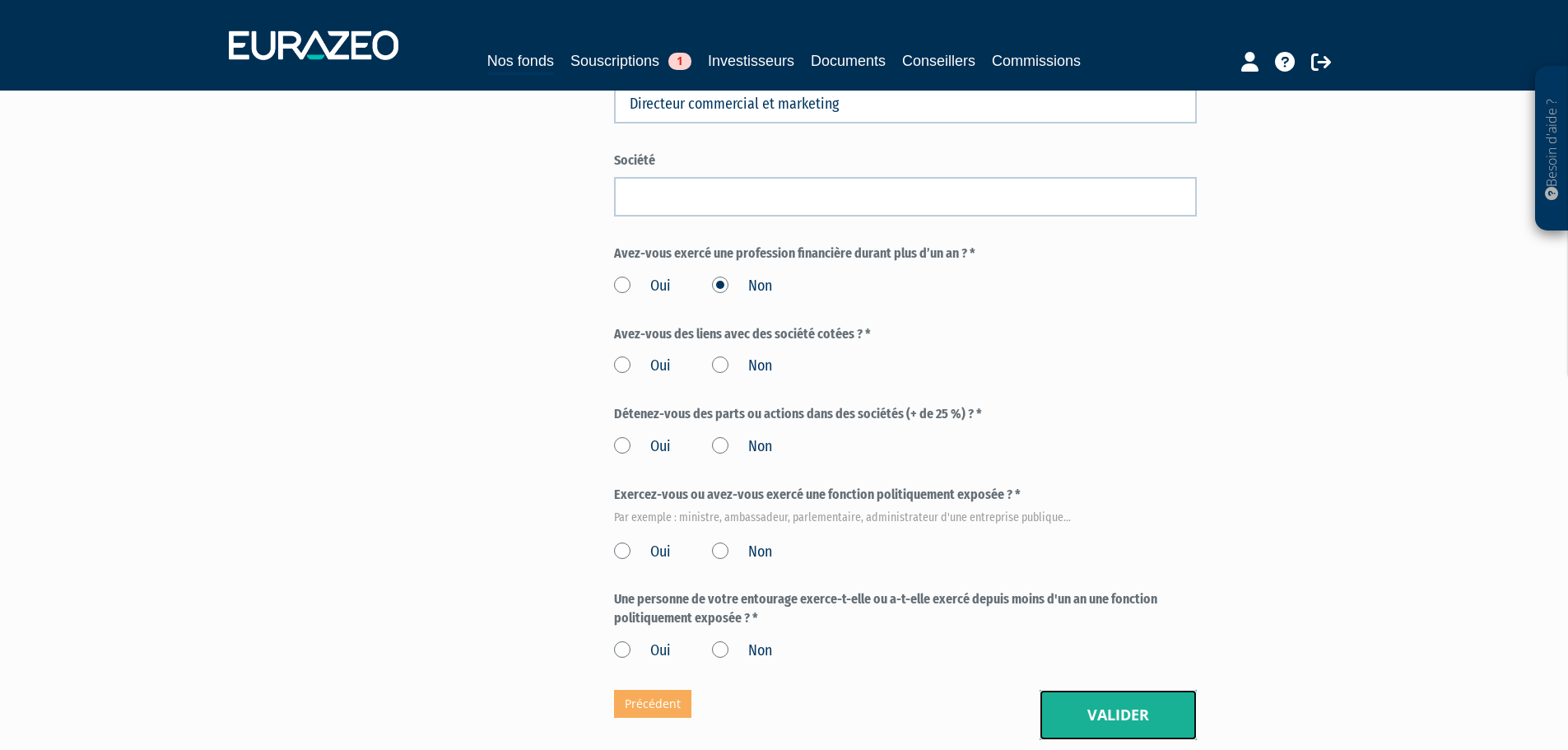
click at [1120, 690] on button "Valider" at bounding box center [1118, 715] width 157 height 51
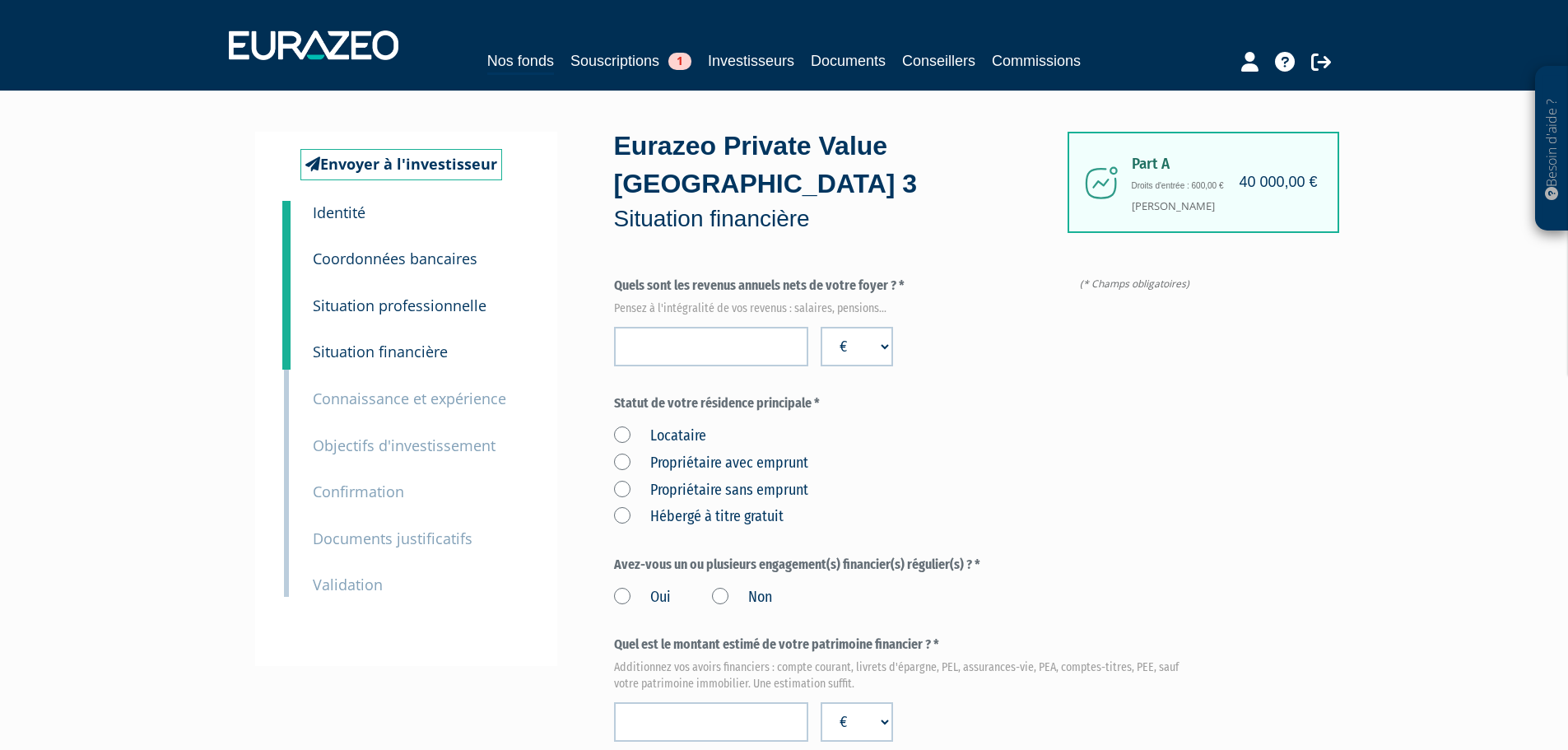
click at [405, 401] on small "Connaissance et expérience" at bounding box center [409, 398] width 193 height 20
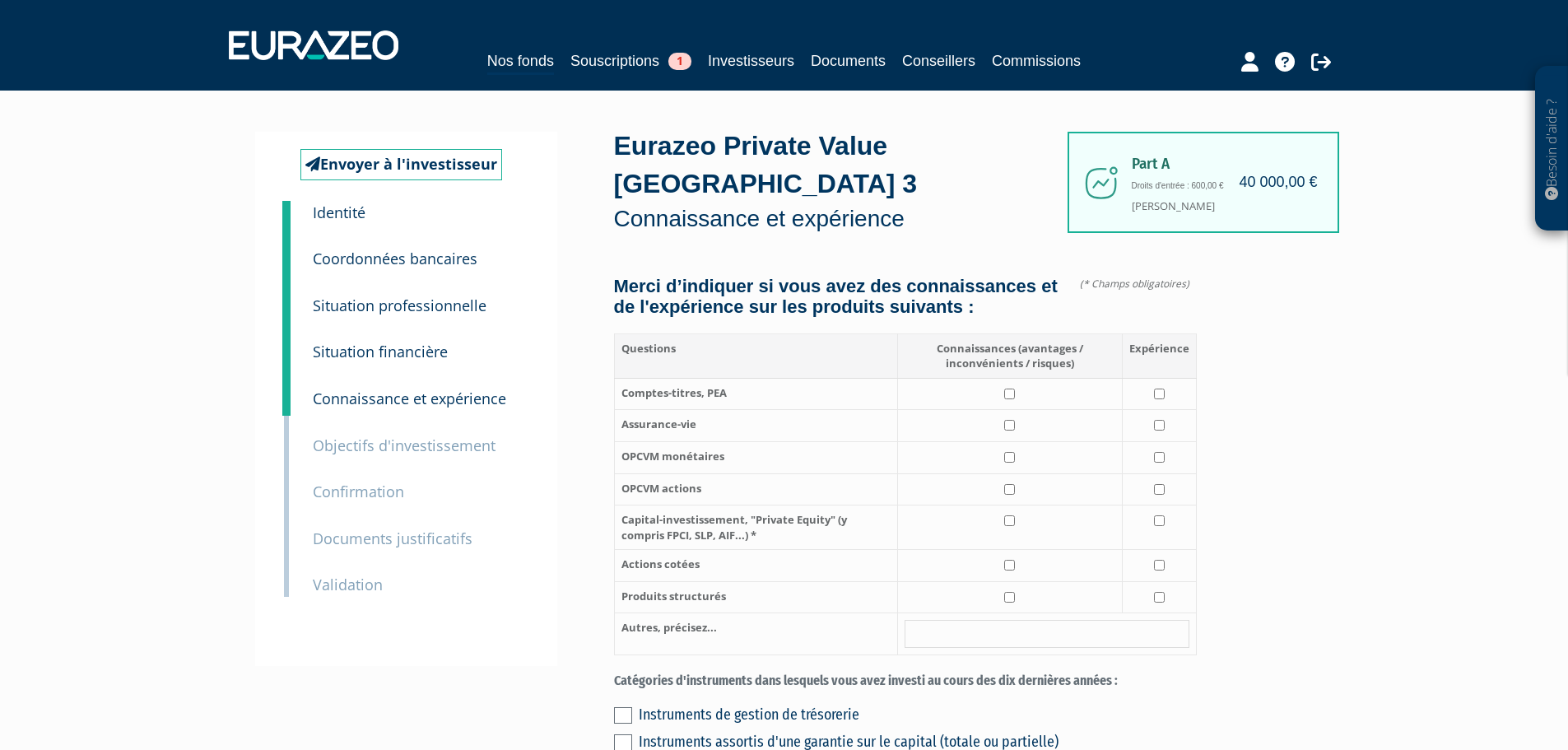
click at [369, 446] on small "Objectifs d'investissement" at bounding box center [404, 445] width 183 height 20
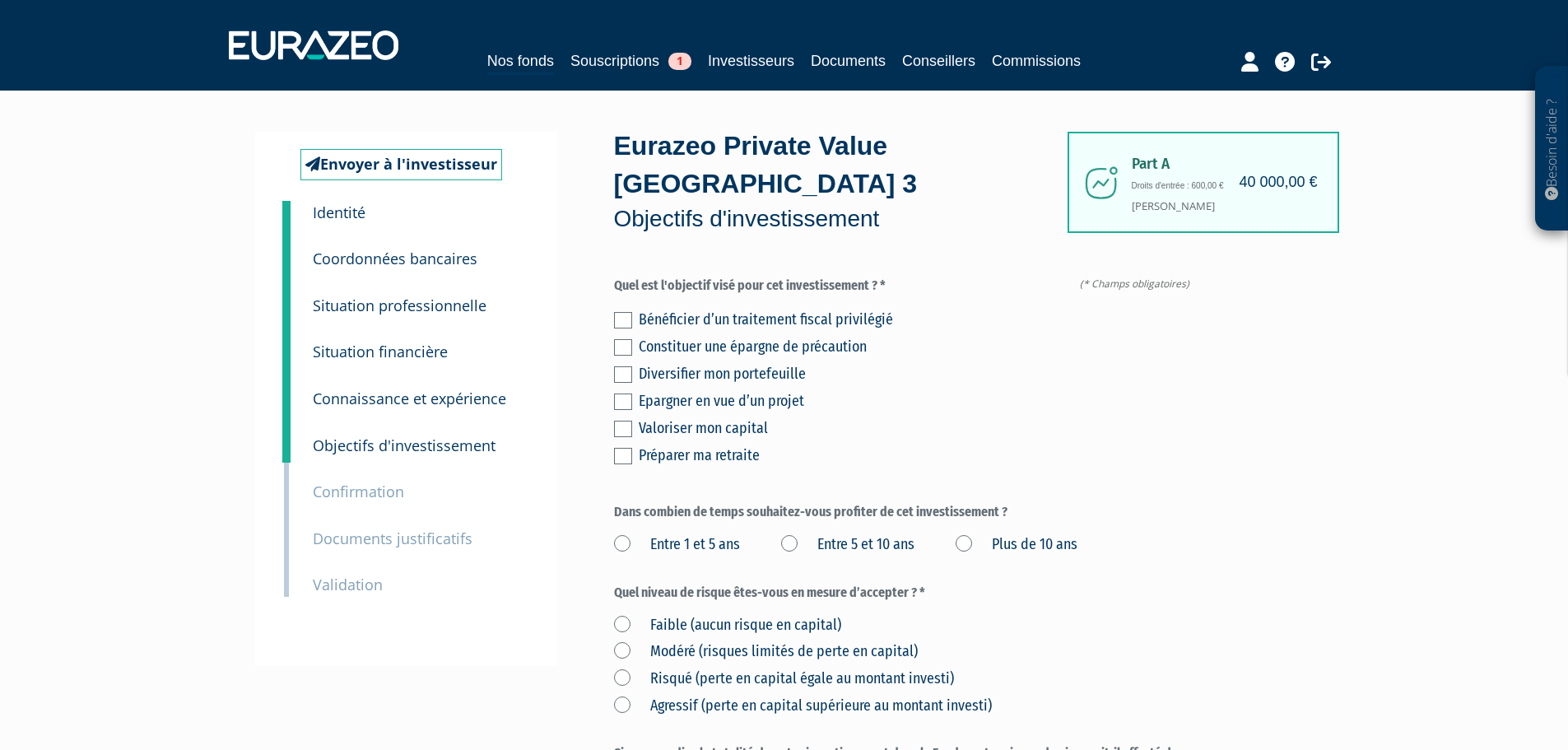
click at [364, 490] on small "Confirmation" at bounding box center [358, 491] width 92 height 20
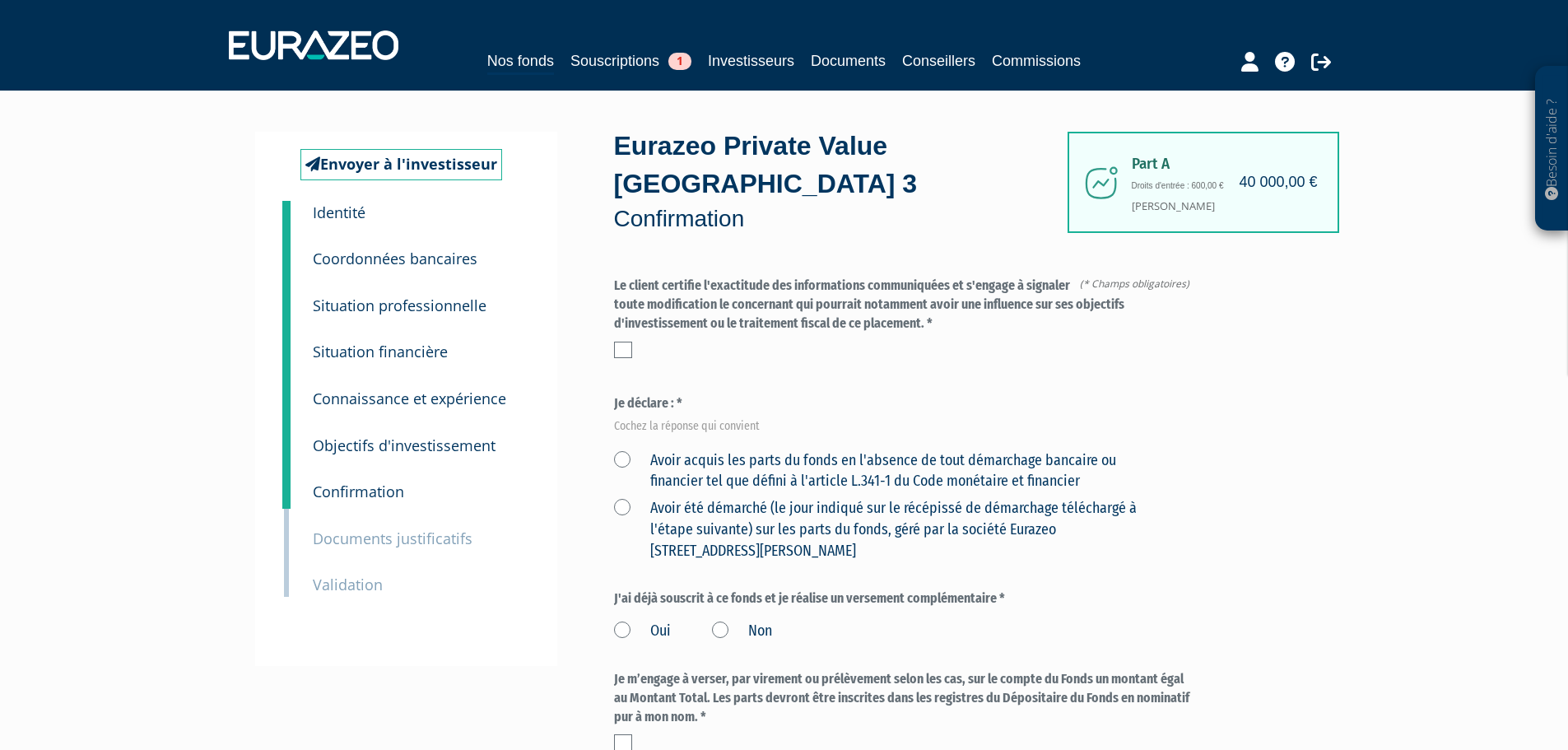
click at [427, 534] on small "Documents justificatifs" at bounding box center [392, 538] width 160 height 20
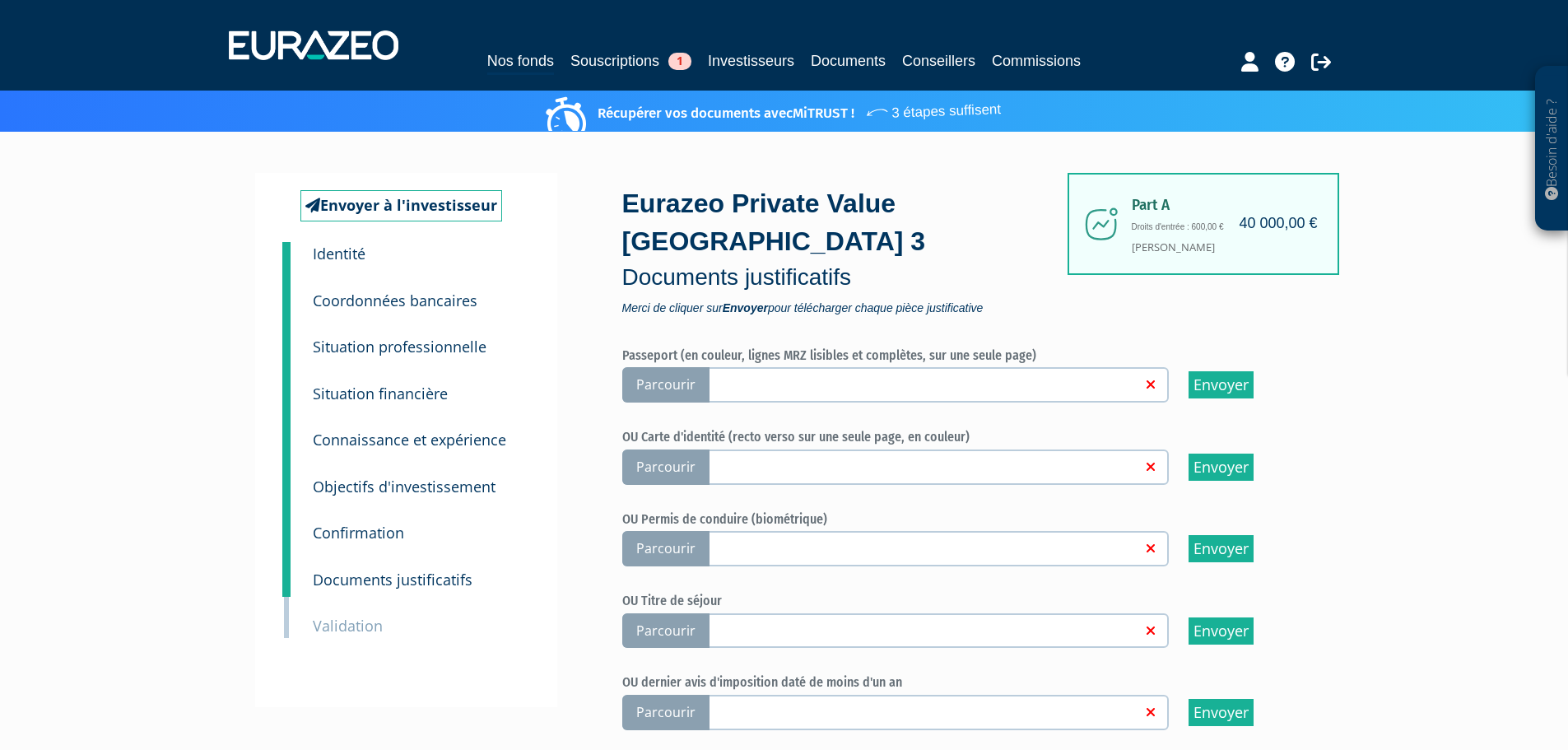
click at [380, 391] on small "Situation financière" at bounding box center [380, 393] width 135 height 20
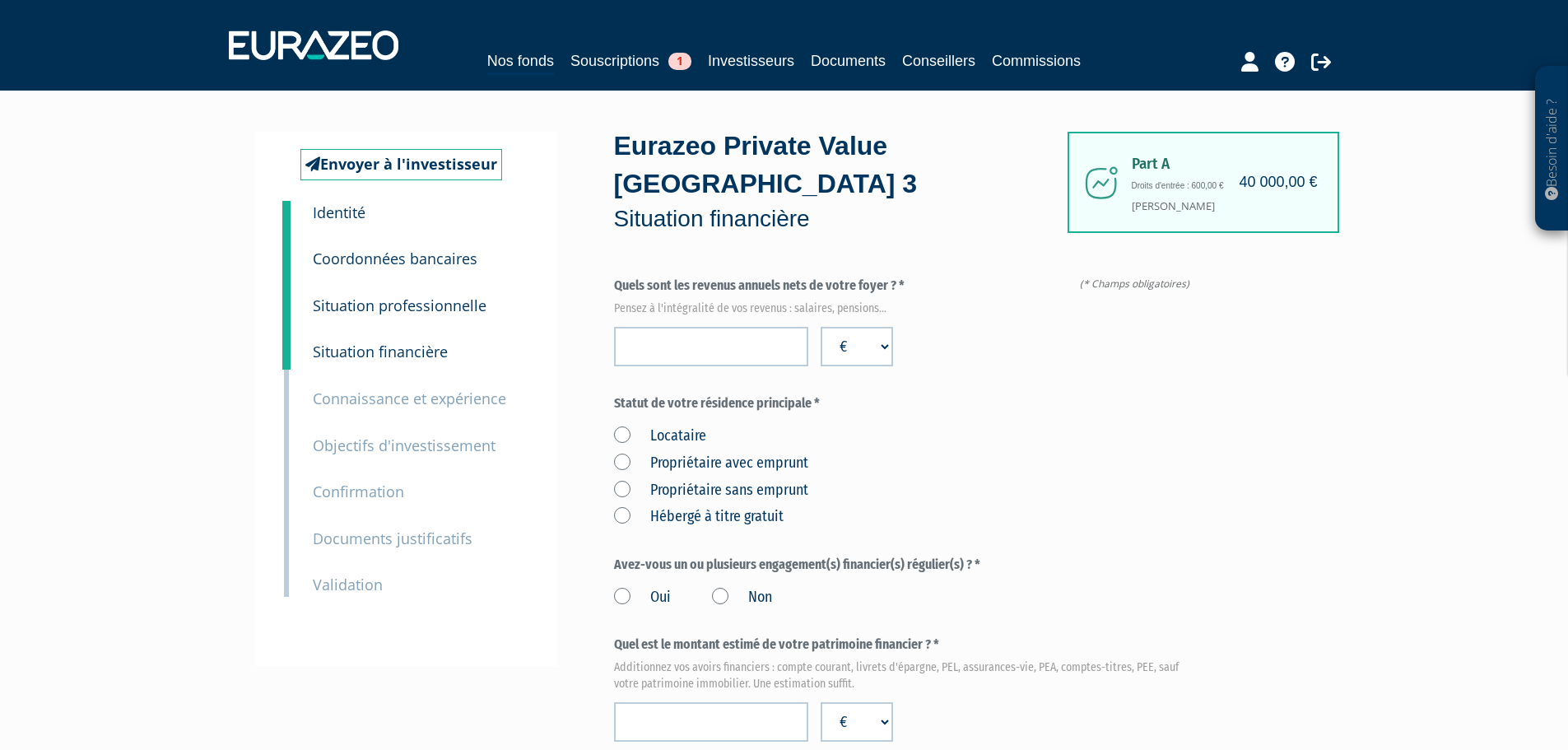
click at [405, 260] on small "Coordonnées bancaires" at bounding box center [395, 258] width 164 height 20
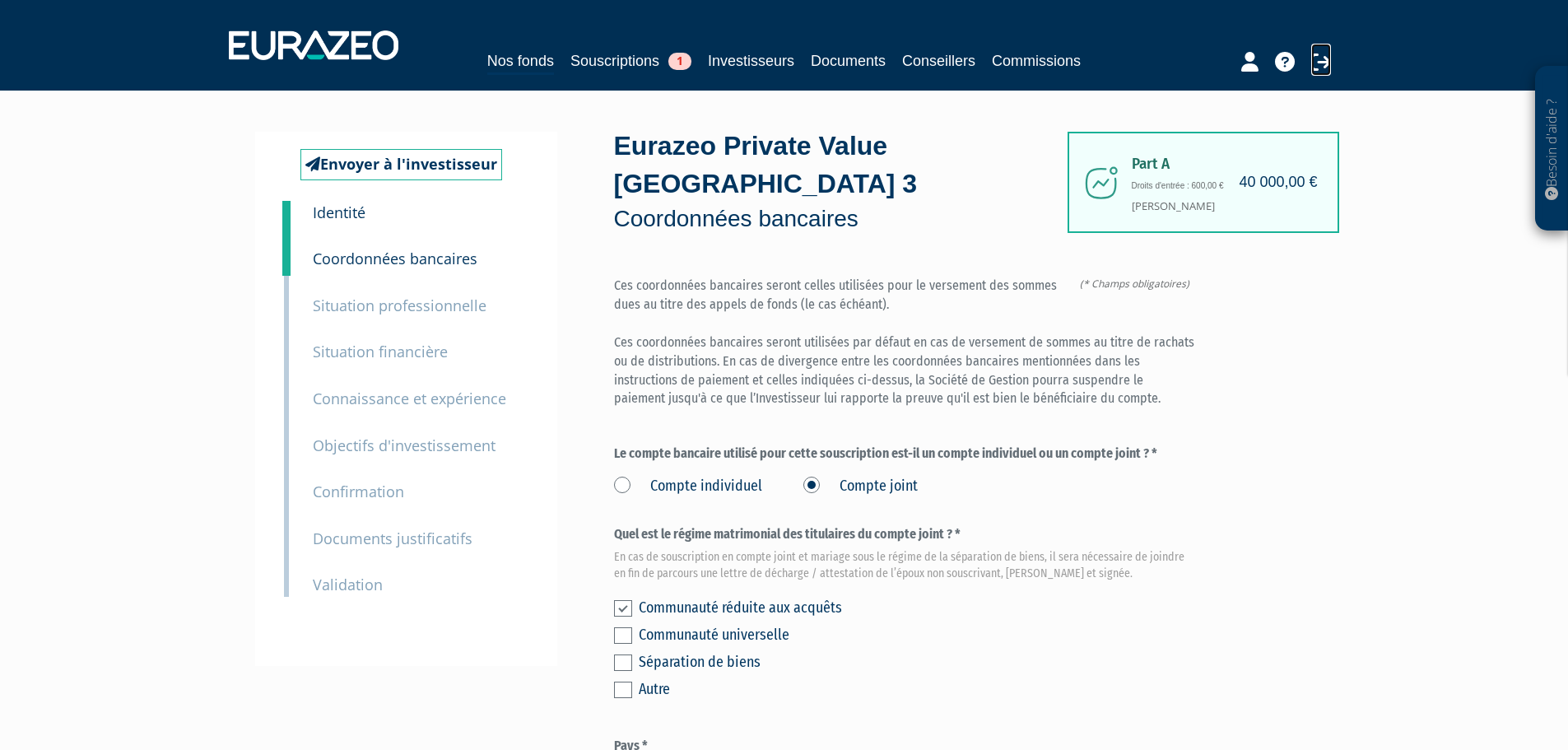
click at [1323, 59] on icon at bounding box center [1321, 61] width 20 height 20
